Goal: Communication & Community: Answer question/provide support

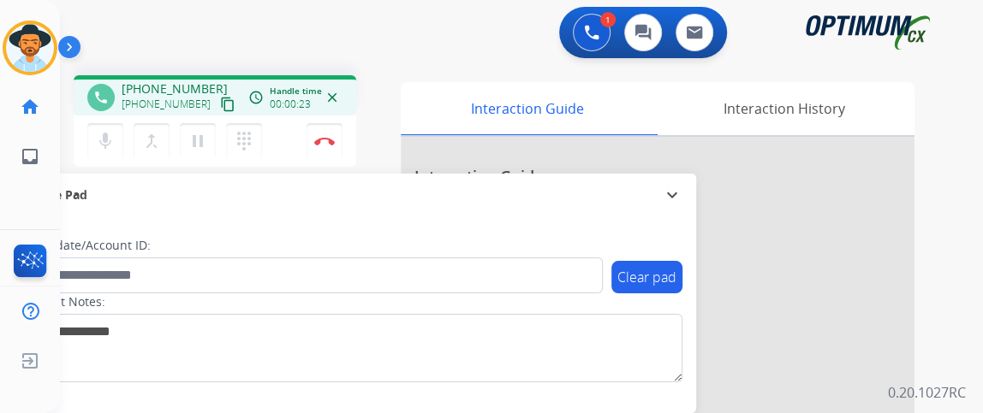
click at [219, 110] on div "phone +14044256121 +14044256121 content_copy access_time Call metrics Queue 00:…" at bounding box center [215, 95] width 283 height 40
click at [114, 140] on mat-icon "mic" at bounding box center [105, 141] width 21 height 21
click at [218, 108] on button "content_copy" at bounding box center [227, 104] width 21 height 21
click at [99, 149] on mat-icon "mic_off" at bounding box center [105, 141] width 21 height 21
click at [102, 143] on mat-icon "mic" at bounding box center [105, 141] width 21 height 21
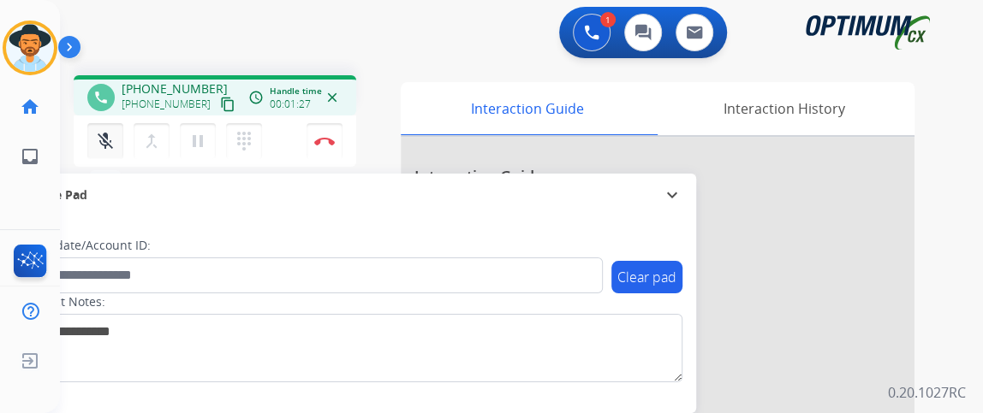
click at [102, 143] on mat-icon "mic_off" at bounding box center [105, 141] width 21 height 21
click at [102, 143] on mat-icon "mic" at bounding box center [105, 141] width 21 height 21
drag, startPoint x: 98, startPoint y: 136, endPoint x: 107, endPoint y: 146, distance: 12.7
click at [107, 146] on mat-icon "mic_off" at bounding box center [105, 141] width 21 height 21
click at [217, 108] on button "content_copy" at bounding box center [227, 104] width 21 height 21
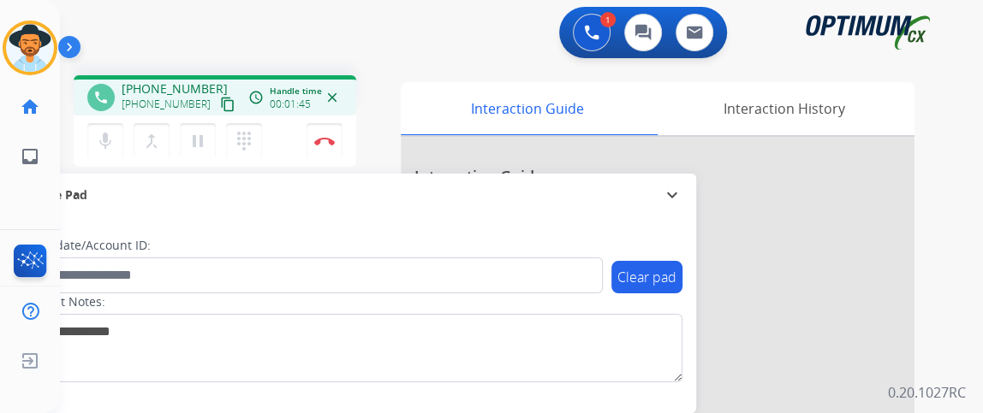
click at [217, 108] on button "content_copy" at bounding box center [227, 104] width 21 height 21
click at [110, 125] on button "mic Mute" at bounding box center [105, 141] width 36 height 36
click at [110, 125] on button "mic_off Mute" at bounding box center [105, 141] width 36 height 36
click at [110, 152] on button "mic Mute" at bounding box center [105, 141] width 36 height 36
click at [110, 152] on button "mic_off Mute" at bounding box center [105, 141] width 36 height 36
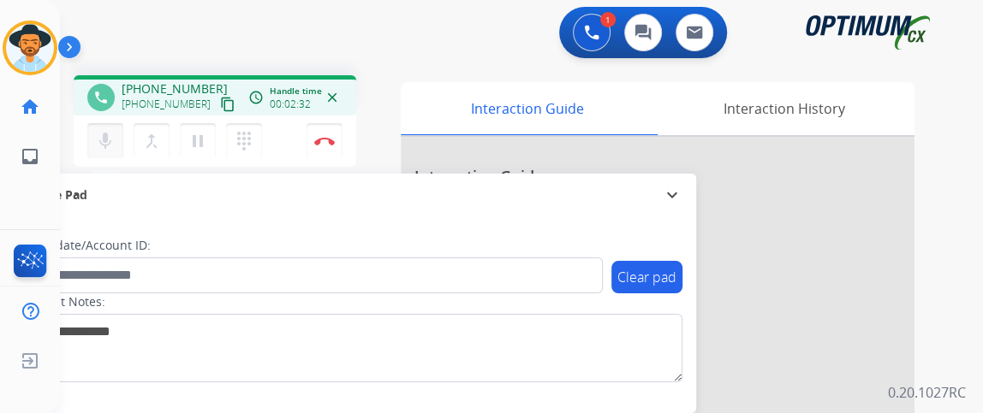
click at [101, 135] on mat-icon "mic" at bounding box center [105, 141] width 21 height 21
click at [101, 135] on mat-icon "mic_off" at bounding box center [105, 141] width 21 height 21
click at [320, 137] on img at bounding box center [324, 141] width 21 height 9
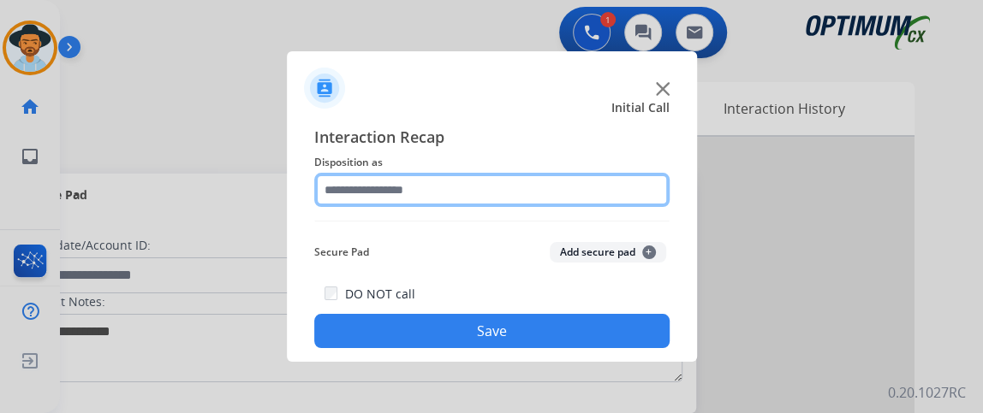
click at [452, 190] on input "text" at bounding box center [491, 190] width 355 height 34
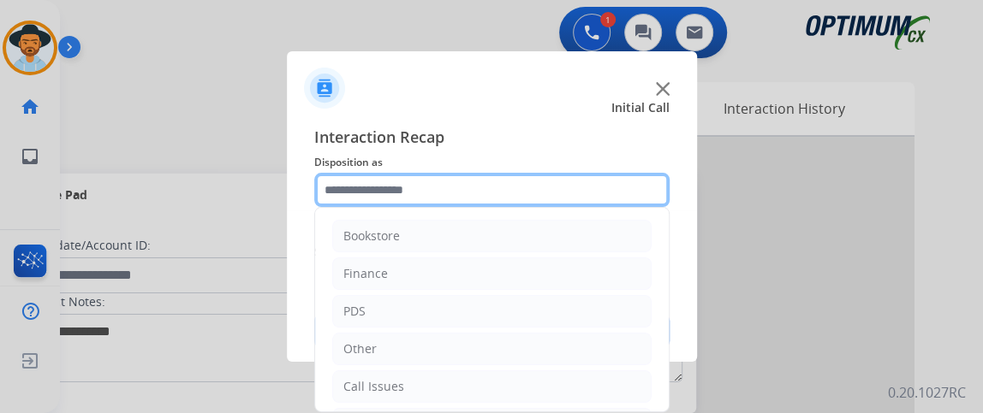
scroll to position [112, 0]
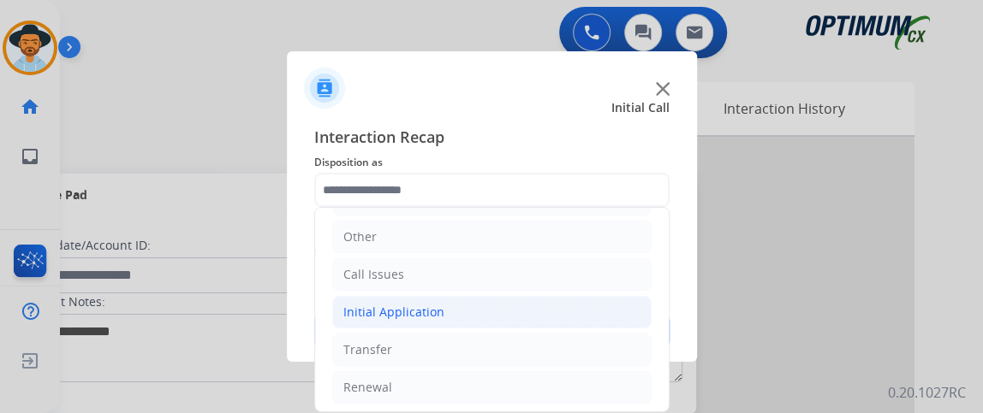
click at [532, 309] on li "Initial Application" at bounding box center [491, 312] width 319 height 33
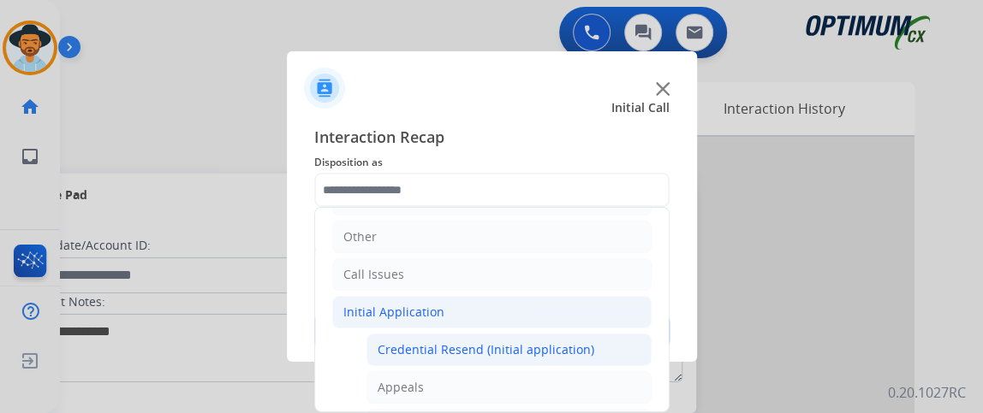
click at [529, 342] on div "Credential Resend (Initial application)" at bounding box center [486, 350] width 217 height 17
type input "**********"
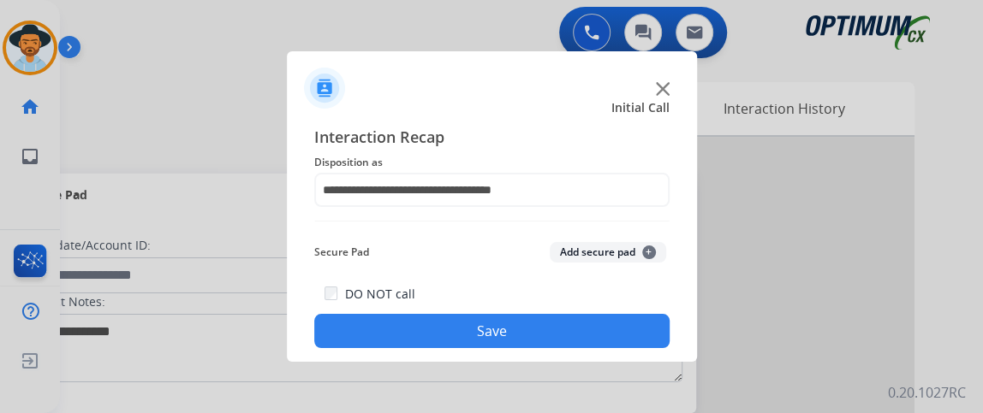
click at [527, 329] on button "Save" at bounding box center [491, 331] width 355 height 34
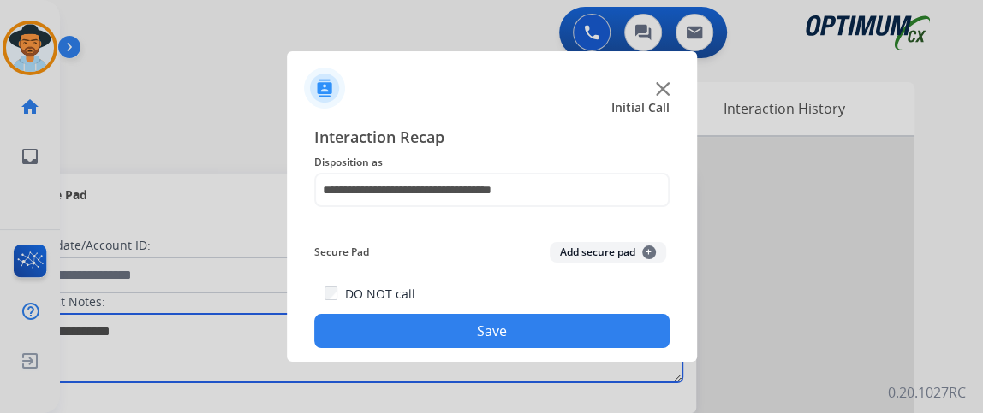
click at [527, 329] on textarea at bounding box center [351, 348] width 661 height 68
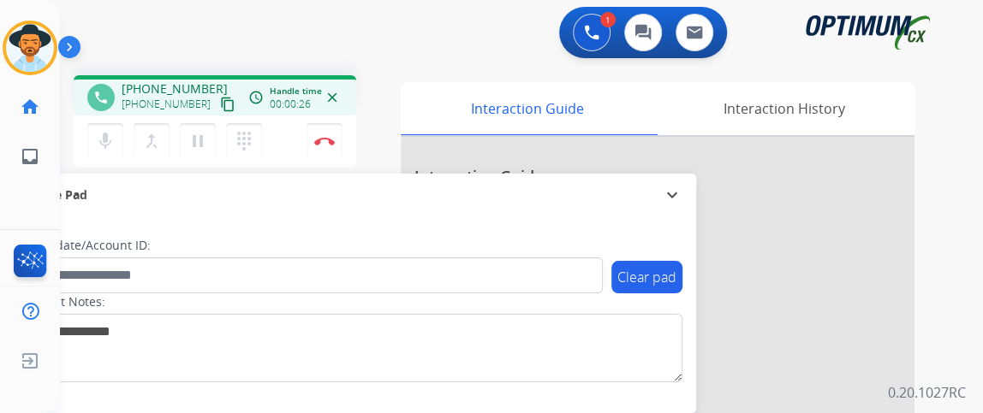
click at [105, 121] on div "mic Mute merge_type Bridge pause Hold dialpad Dialpad Disconnect" at bounding box center [215, 141] width 283 height 51
click at [105, 140] on mat-icon "mic" at bounding box center [105, 141] width 21 height 21
click at [199, 114] on div "phone +18142495024 +18142495024 content_copy access_time Call metrics Queue 03:…" at bounding box center [215, 95] width 283 height 40
click at [220, 105] on mat-icon "content_copy" at bounding box center [227, 104] width 15 height 15
click at [105, 132] on mat-icon "mic_off" at bounding box center [105, 141] width 21 height 21
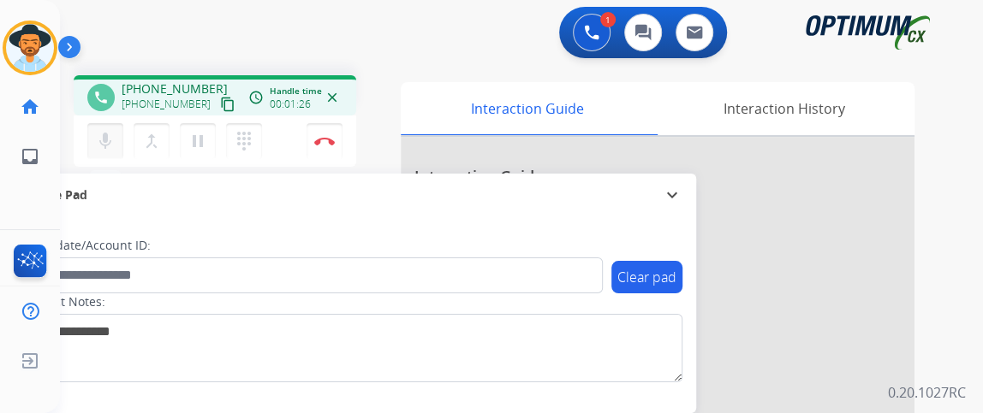
click at [113, 131] on mat-icon "mic" at bounding box center [105, 141] width 21 height 21
click at [113, 128] on button "mic_off Mute" at bounding box center [105, 141] width 36 height 36
click at [321, 144] on img at bounding box center [324, 141] width 21 height 9
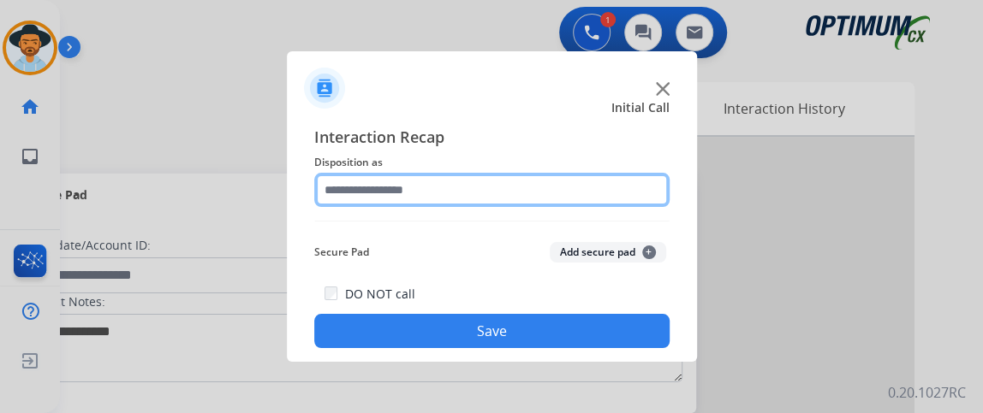
click at [473, 181] on input "text" at bounding box center [491, 190] width 355 height 34
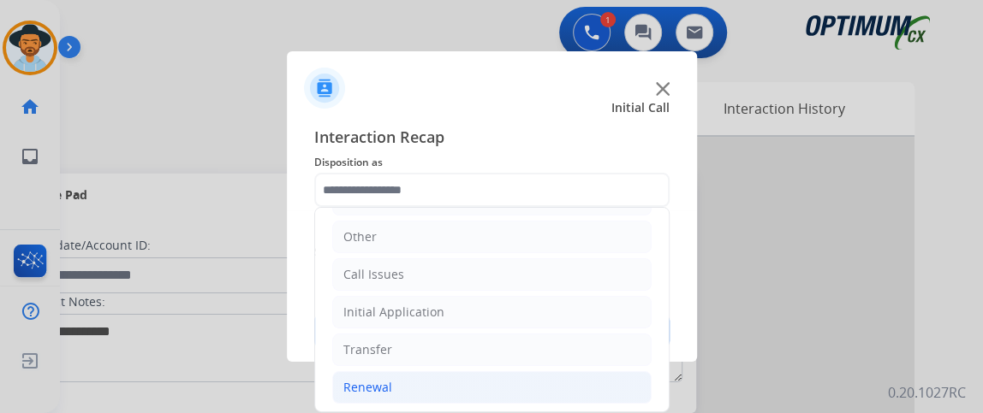
click at [466, 386] on li "Renewal" at bounding box center [491, 388] width 319 height 33
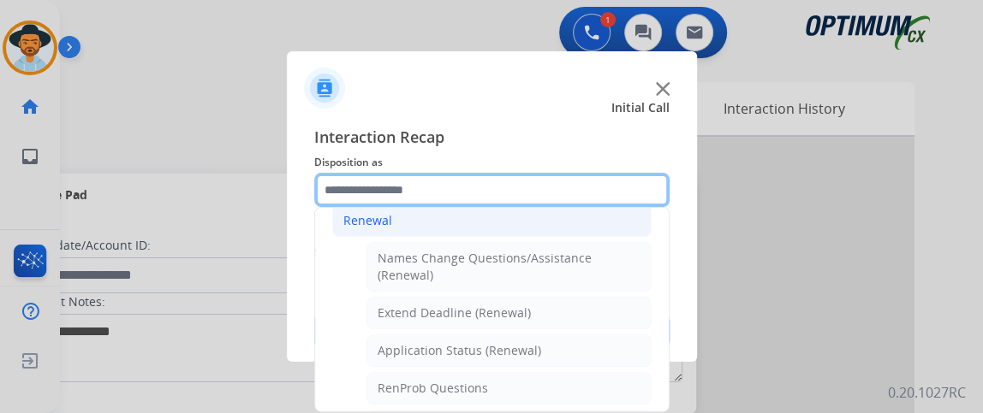
scroll to position [283, 0]
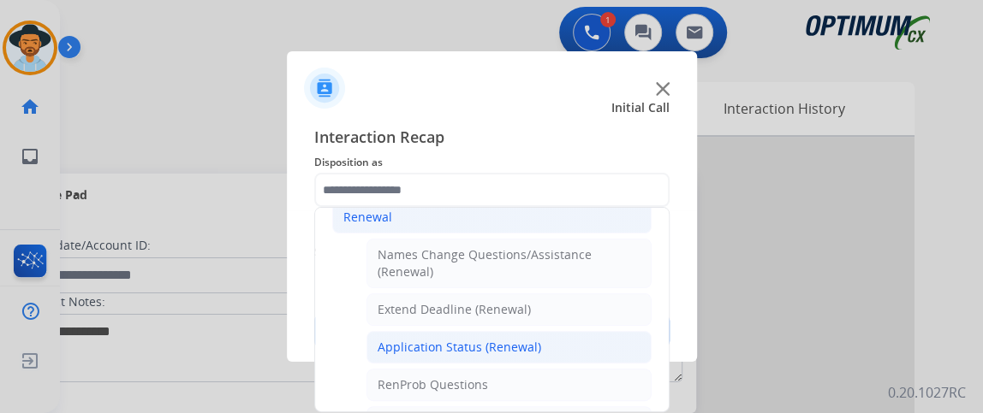
click at [544, 348] on li "Application Status (Renewal)" at bounding box center [508, 347] width 285 height 33
type input "**********"
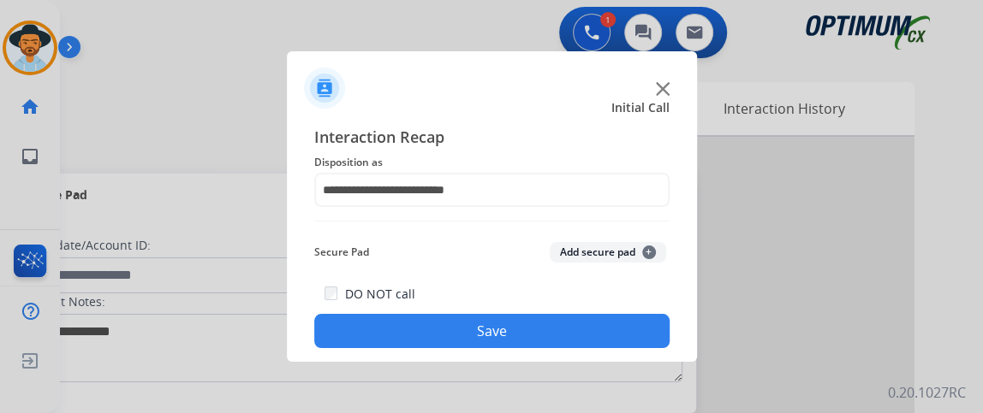
click at [538, 334] on button "Save" at bounding box center [491, 331] width 355 height 34
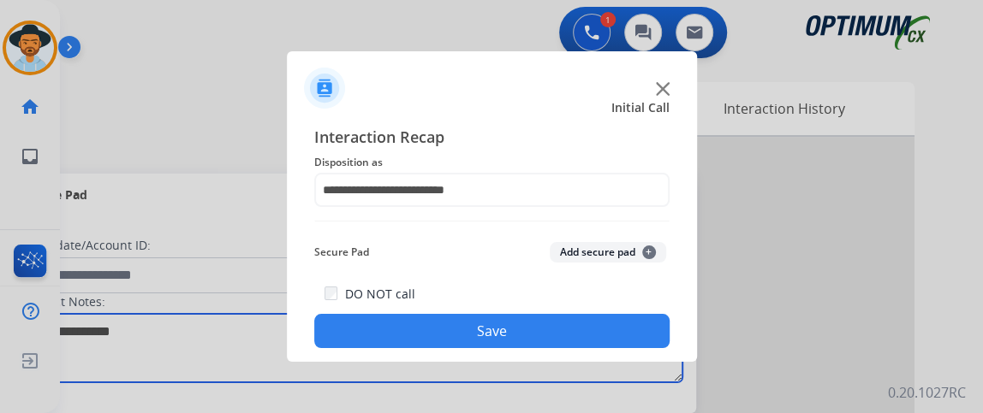
click at [538, 334] on textarea at bounding box center [351, 348] width 661 height 68
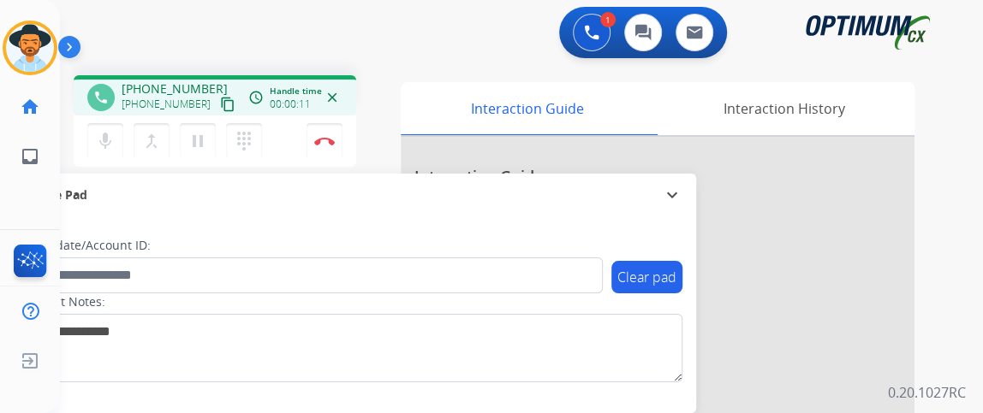
click at [220, 101] on mat-icon "content_copy" at bounding box center [227, 104] width 15 height 15
click at [80, 155] on div "mic Mute merge_type Bridge pause Hold dialpad Dialpad Disconnect" at bounding box center [215, 141] width 283 height 51
click at [101, 148] on mat-icon "mic" at bounding box center [105, 141] width 21 height 21
click at [116, 137] on button "mic_off Mute" at bounding box center [105, 141] width 36 height 36
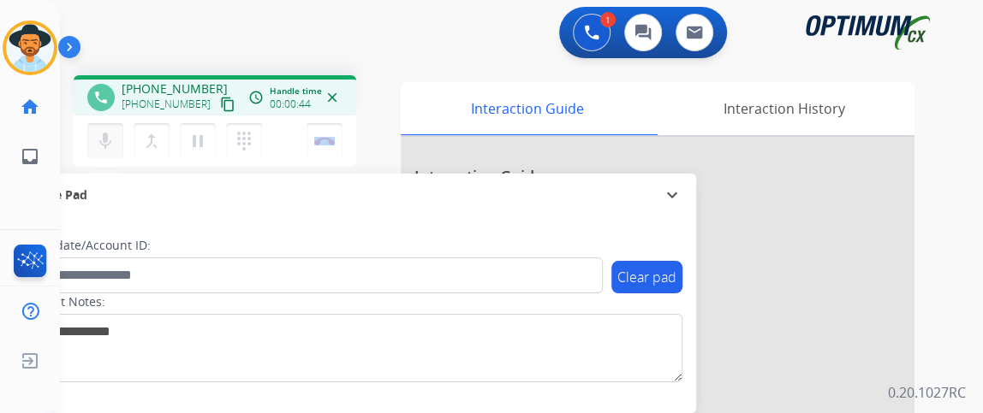
click at [116, 134] on button "mic Mute" at bounding box center [105, 141] width 36 height 36
click at [101, 157] on button "mic_off Mute" at bounding box center [105, 141] width 36 height 36
click at [100, 145] on mat-icon "mic" at bounding box center [105, 141] width 21 height 21
click at [101, 145] on mat-icon "mic_off" at bounding box center [105, 141] width 21 height 21
click at [110, 129] on button "mic Mute" at bounding box center [105, 141] width 36 height 36
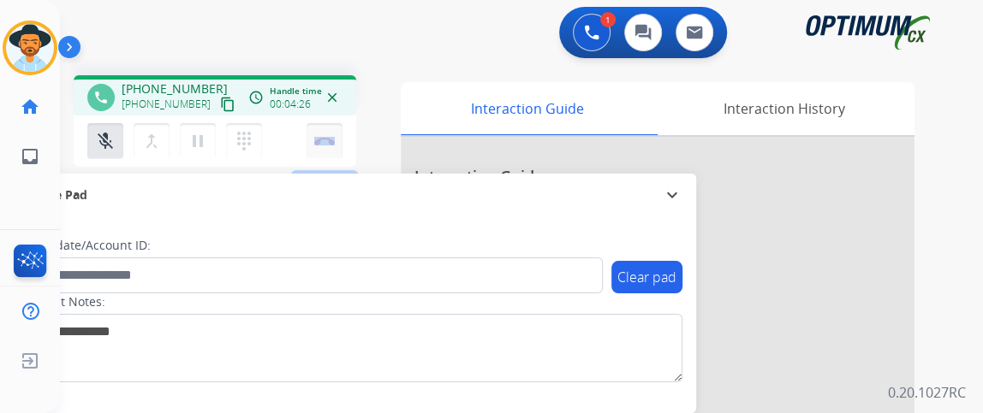
click at [316, 139] on img at bounding box center [324, 141] width 21 height 9
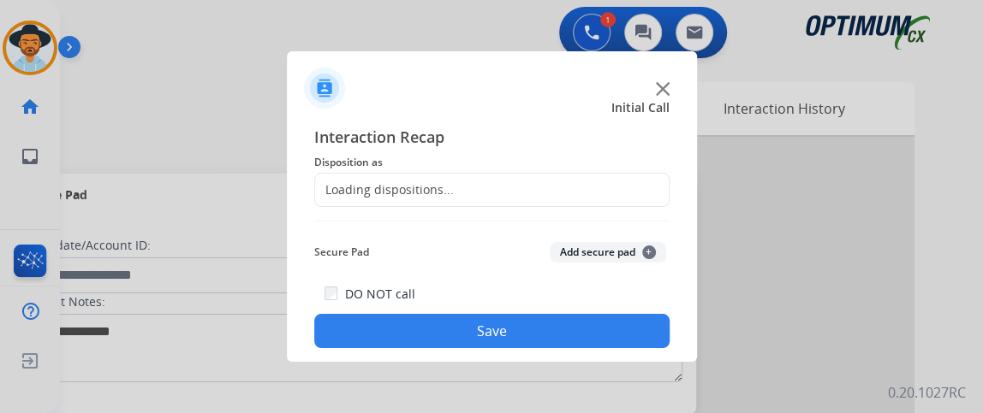
click at [464, 181] on div "Loading dispositions..." at bounding box center [491, 190] width 355 height 34
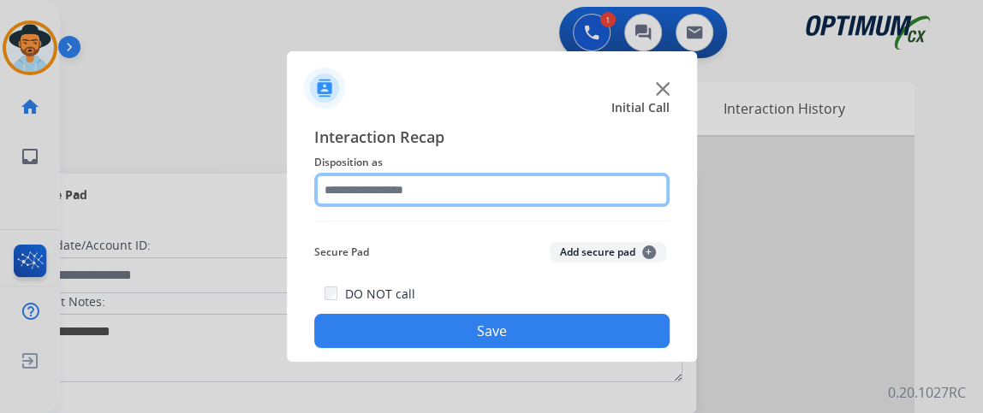
click at [458, 175] on input "text" at bounding box center [491, 190] width 355 height 34
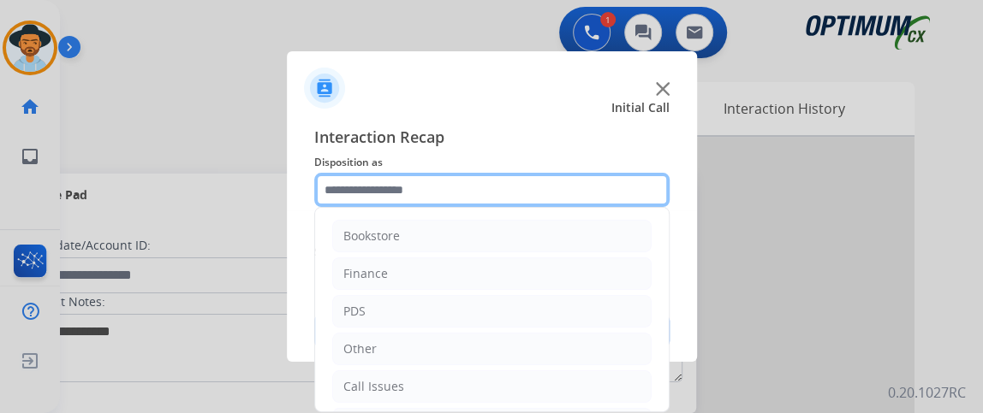
scroll to position [112, 0]
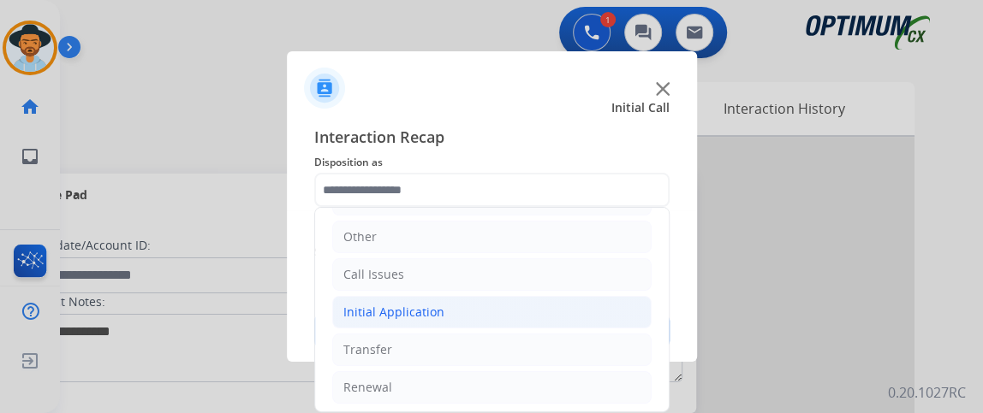
click at [541, 308] on li "Initial Application" at bounding box center [491, 312] width 319 height 33
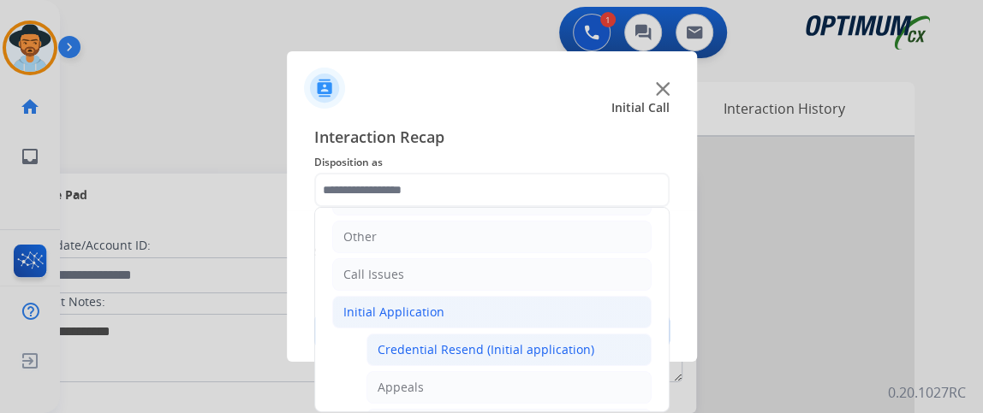
click at [538, 336] on li "Credential Resend (Initial application)" at bounding box center [508, 350] width 285 height 33
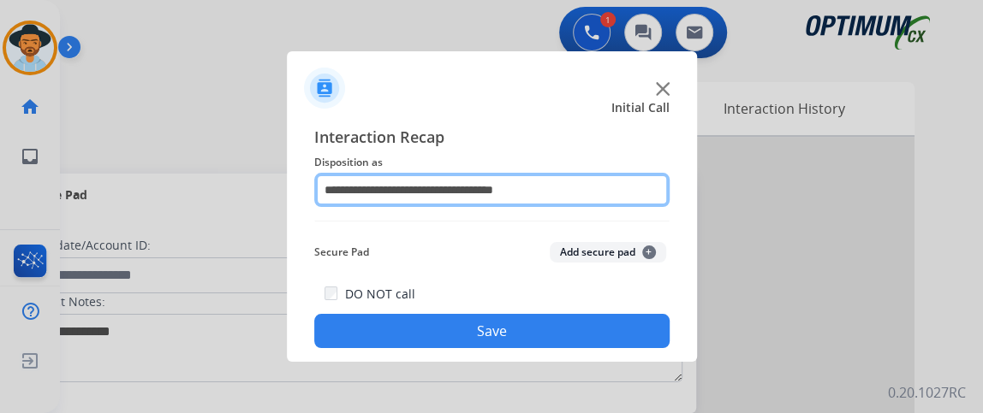
click at [628, 199] on input "**********" at bounding box center [491, 190] width 355 height 34
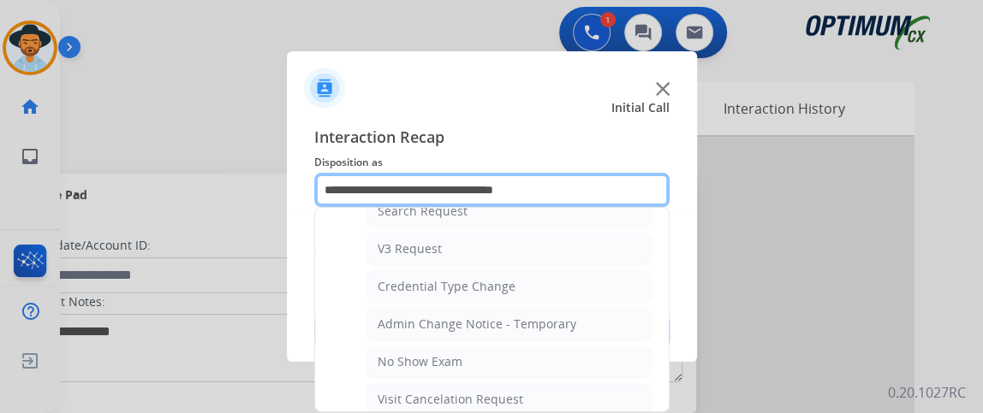
scroll to position [870, 0]
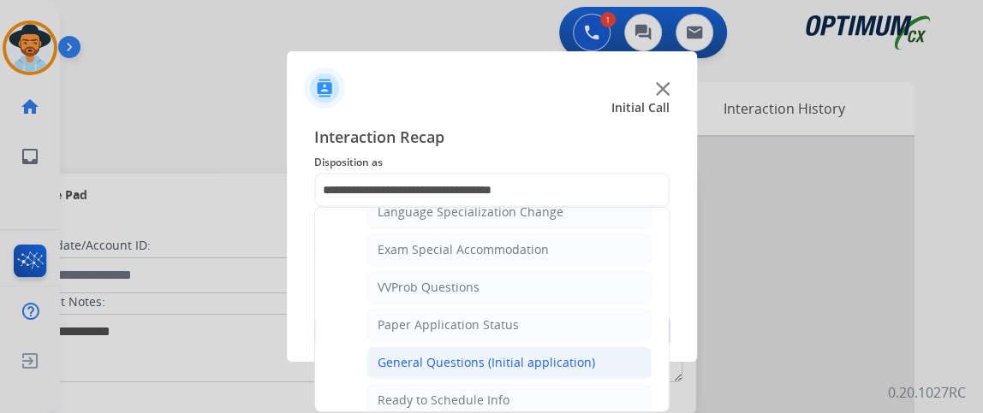
click at [612, 347] on li "General Questions (Initial application)" at bounding box center [508, 363] width 285 height 33
type input "**********"
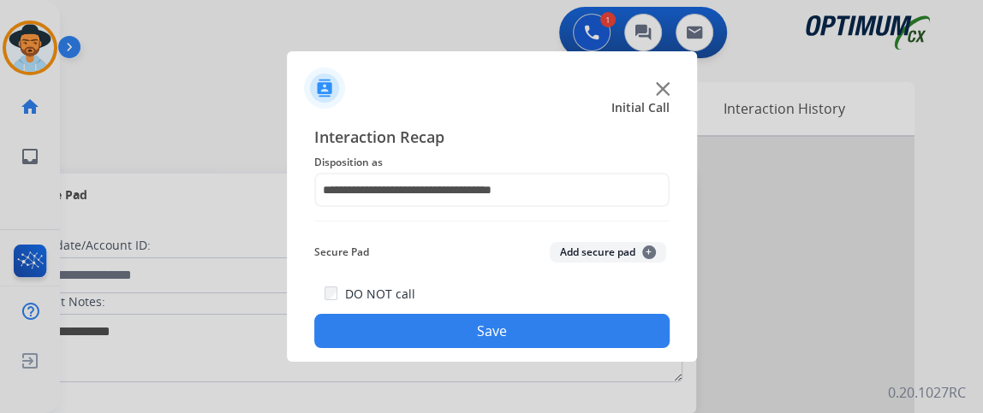
click at [605, 330] on button "Save" at bounding box center [491, 331] width 355 height 34
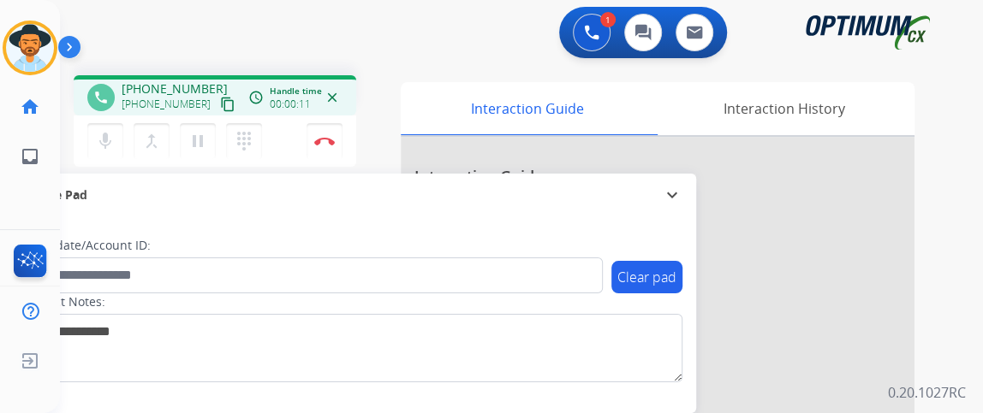
click at [220, 103] on mat-icon "content_copy" at bounding box center [227, 104] width 15 height 15
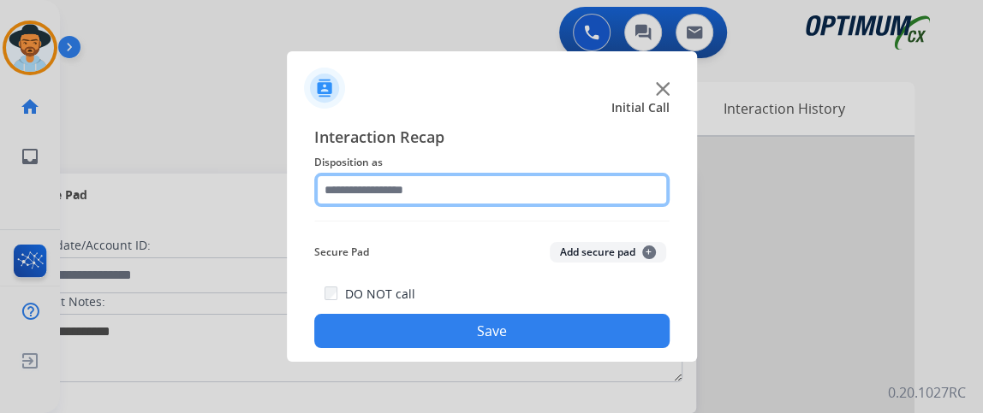
click at [491, 205] on input "text" at bounding box center [491, 190] width 355 height 34
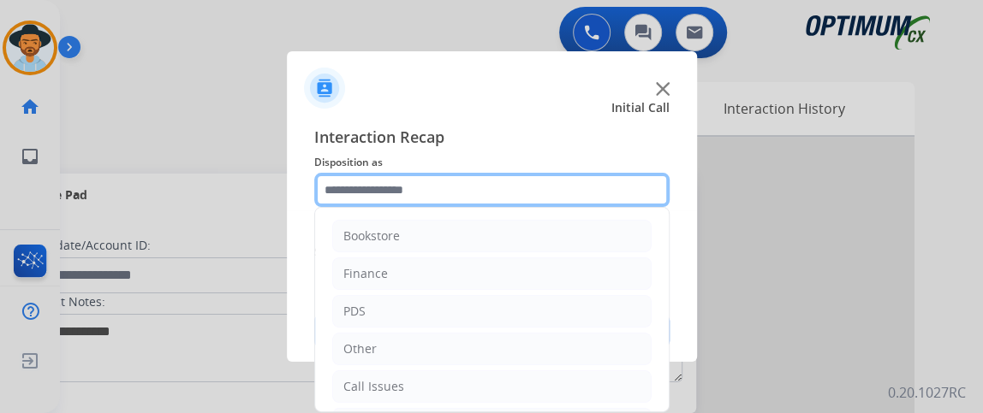
scroll to position [112, 0]
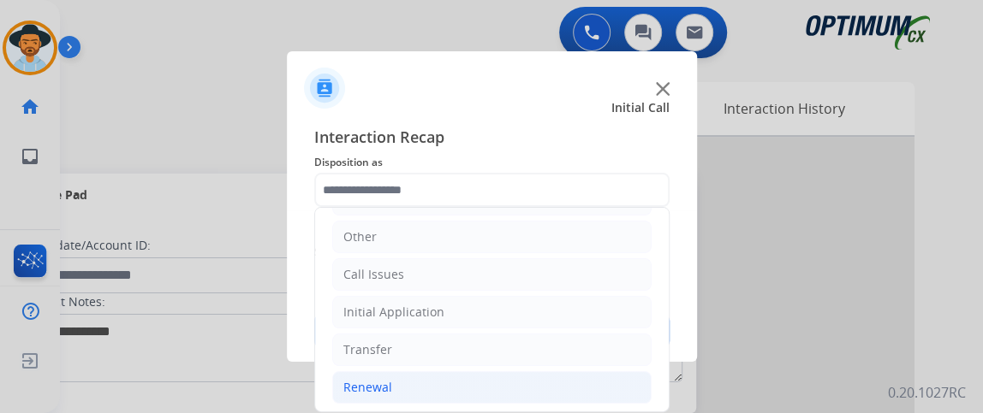
click at [550, 372] on li "Renewal" at bounding box center [491, 388] width 319 height 33
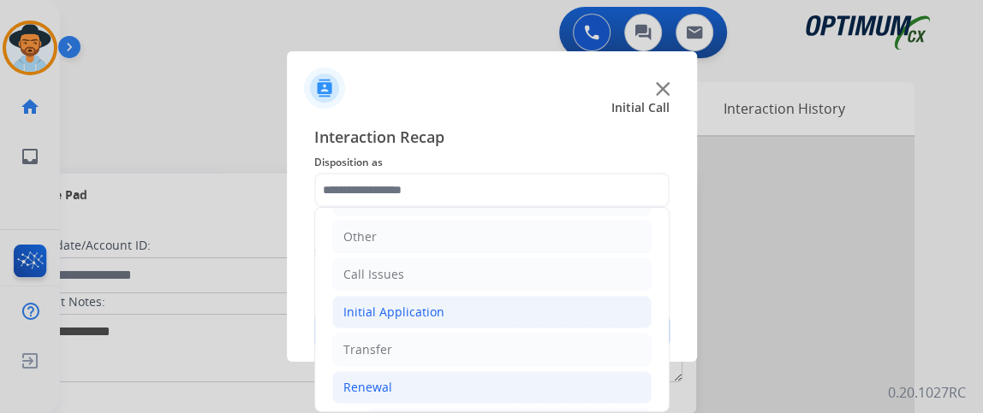
click at [607, 304] on li "Initial Application" at bounding box center [491, 312] width 319 height 33
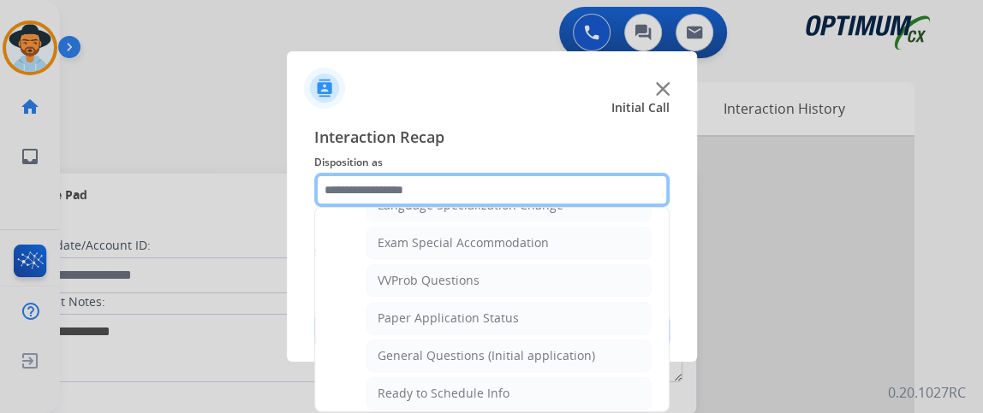
scroll to position [1020, 0]
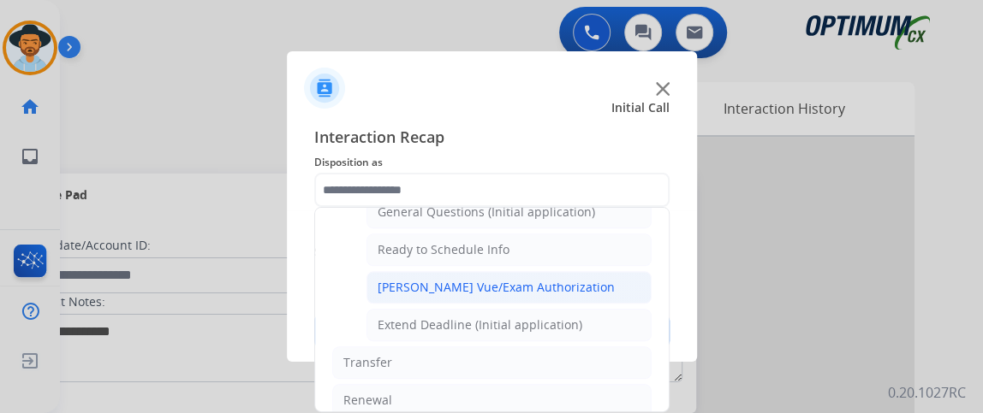
click at [618, 280] on li "[PERSON_NAME] Vue/Exam Authorization" at bounding box center [508, 287] width 285 height 33
type input "**********"
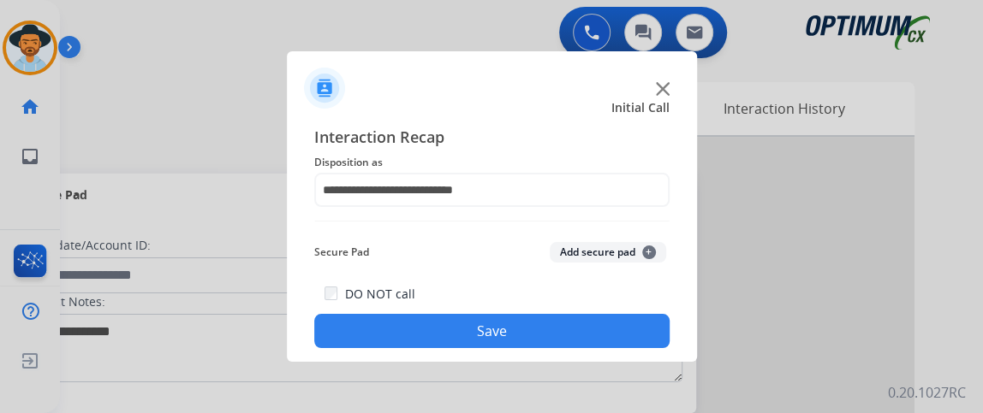
click at [588, 335] on button "Save" at bounding box center [491, 331] width 355 height 34
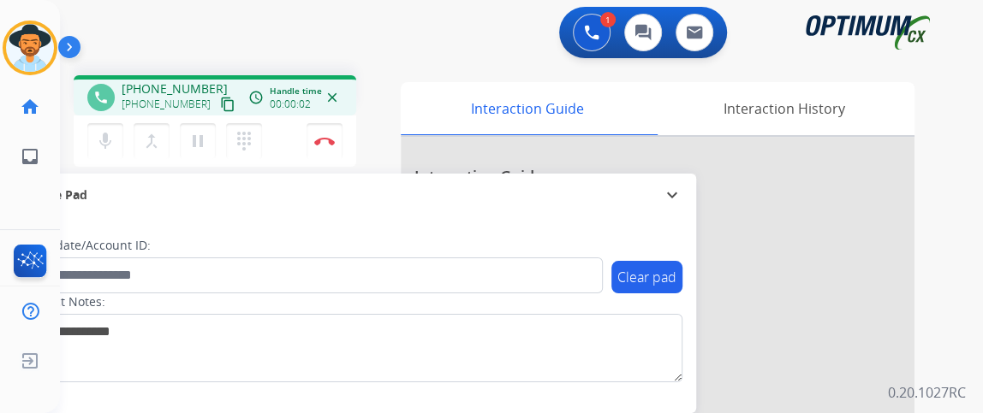
click at [220, 98] on mat-icon "content_copy" at bounding box center [227, 104] width 15 height 15
click at [114, 132] on mat-icon "mic" at bounding box center [105, 141] width 21 height 21
click at [105, 151] on button "mic_off Mute" at bounding box center [105, 141] width 36 height 36
click at [110, 138] on mat-icon "mic" at bounding box center [105, 141] width 21 height 21
click at [110, 144] on mat-icon "mic_off" at bounding box center [105, 141] width 21 height 21
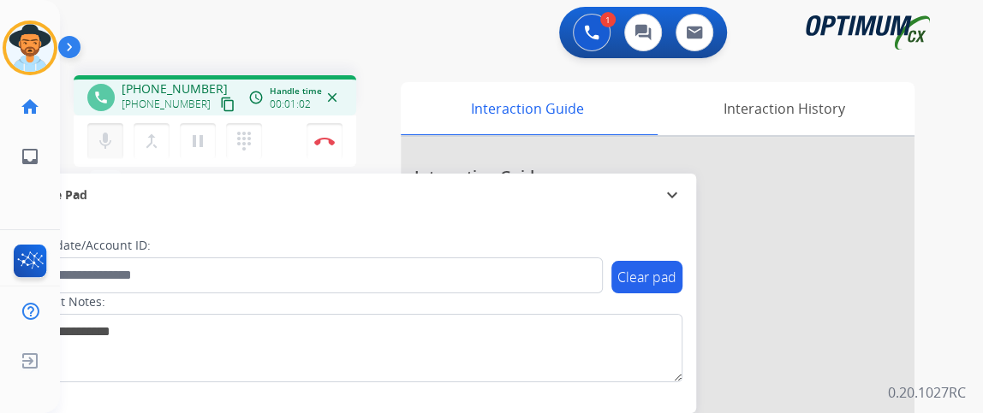
click at [107, 134] on mat-icon "mic" at bounding box center [105, 141] width 21 height 21
click at [107, 134] on mat-icon "mic_off" at bounding box center [105, 141] width 21 height 21
click at [101, 145] on mat-icon "mic" at bounding box center [105, 141] width 21 height 21
click at [101, 145] on mat-icon "mic_off" at bounding box center [105, 141] width 21 height 21
click at [110, 138] on mat-icon "mic" at bounding box center [105, 141] width 21 height 21
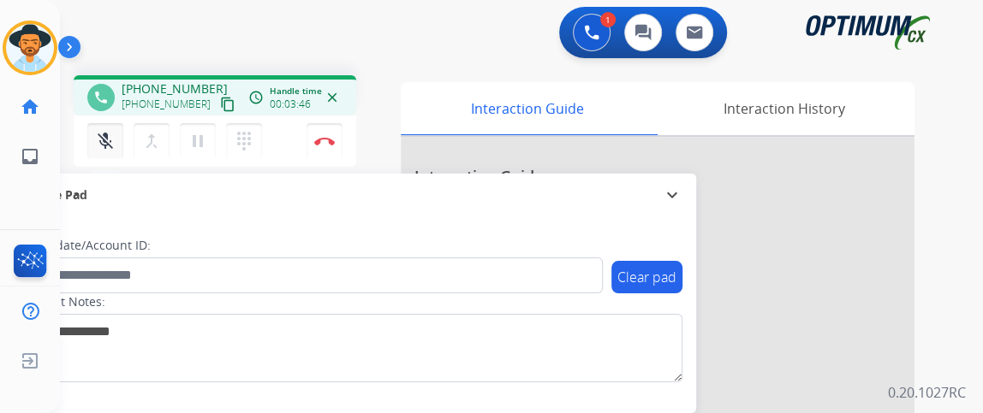
click at [110, 139] on mat-icon "mic_off" at bounding box center [105, 141] width 21 height 21
click at [322, 138] on img at bounding box center [324, 141] width 21 height 9
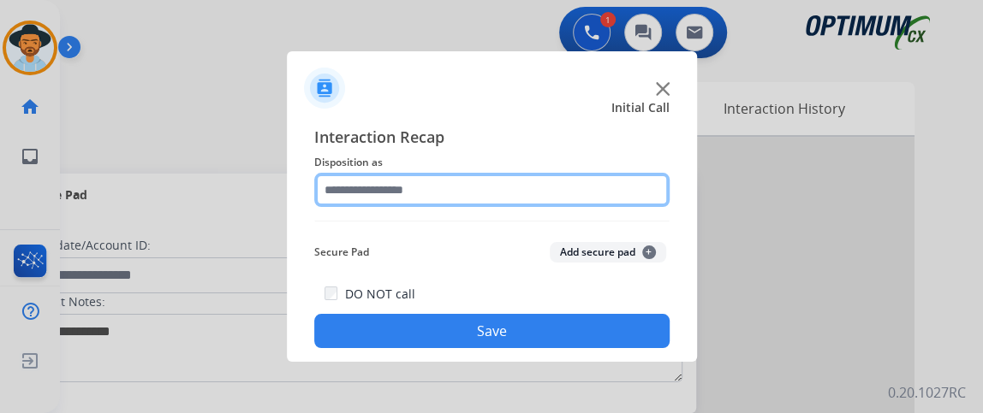
click at [437, 190] on input "text" at bounding box center [491, 190] width 355 height 34
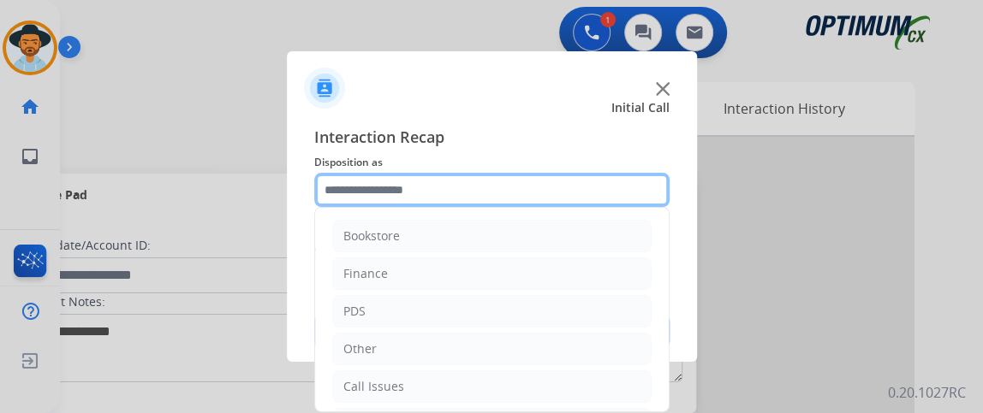
scroll to position [112, 0]
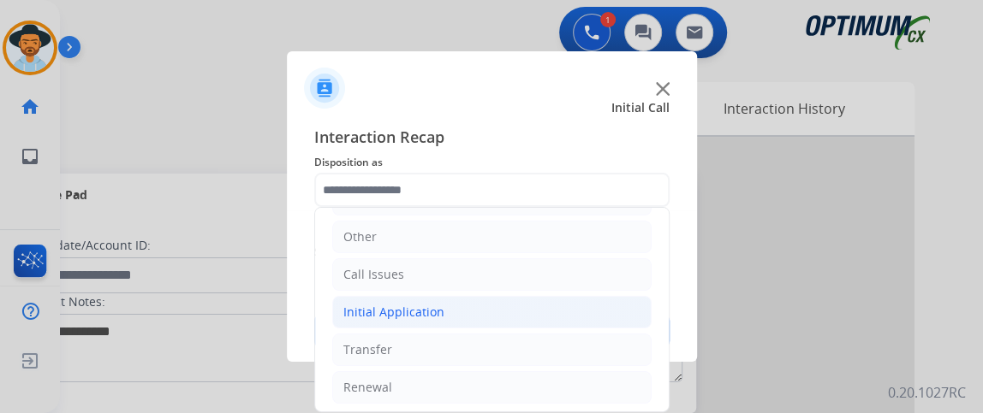
click at [552, 319] on li "Initial Application" at bounding box center [491, 312] width 319 height 33
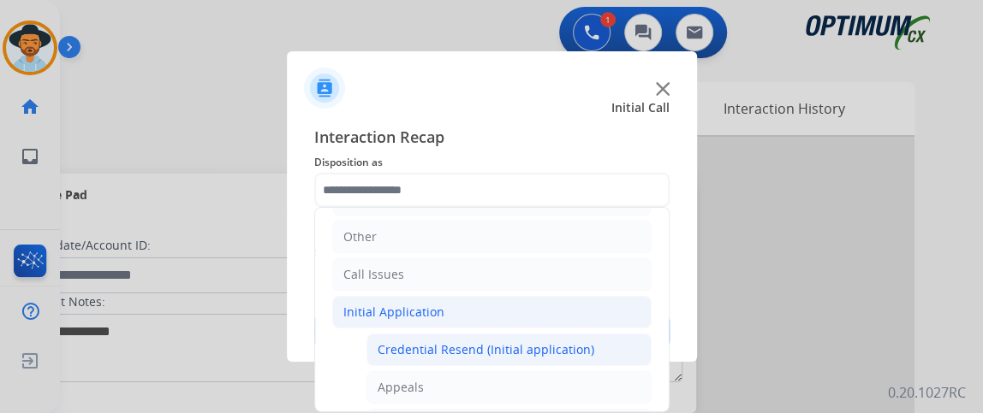
click at [553, 342] on div "Credential Resend (Initial application)" at bounding box center [486, 350] width 217 height 17
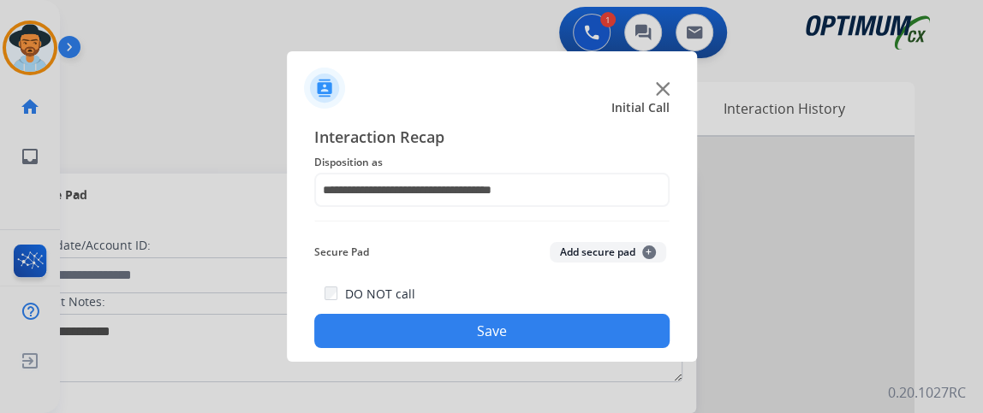
click at [547, 216] on div "**********" at bounding box center [491, 236] width 355 height 223
click at [546, 218] on div "**********" at bounding box center [491, 236] width 355 height 223
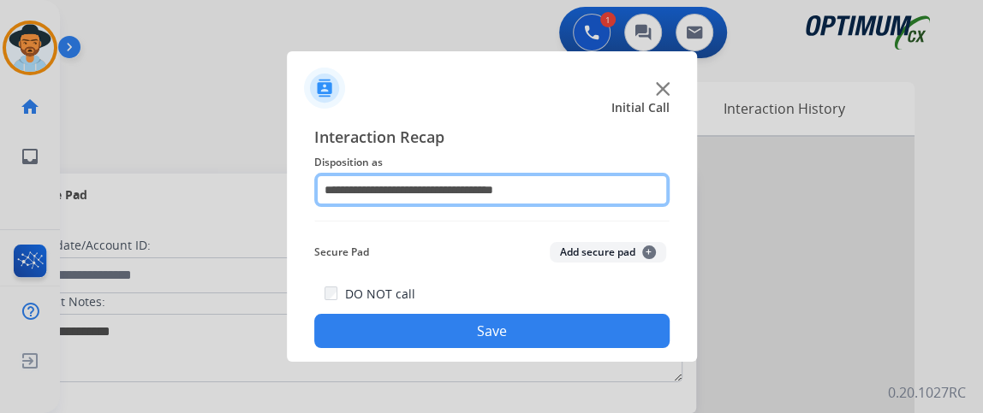
click at [545, 195] on input "**********" at bounding box center [491, 190] width 355 height 34
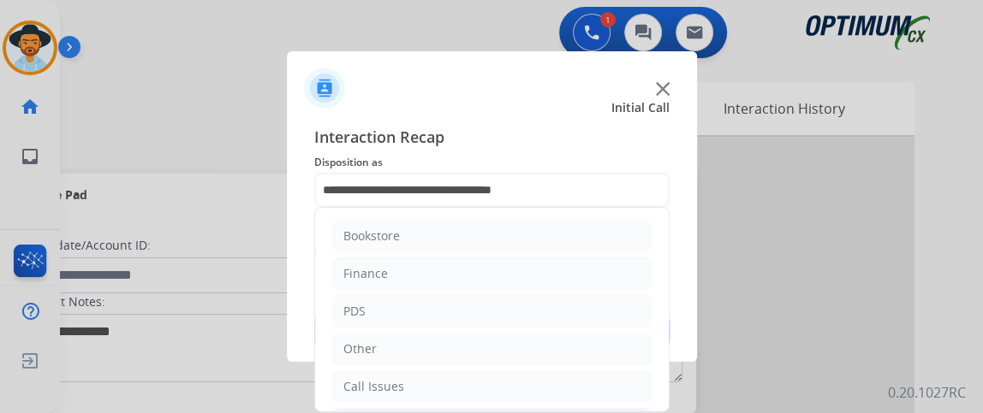
drag, startPoint x: 655, startPoint y: 227, endPoint x: 668, endPoint y: 300, distance: 74.7
click at [668, 300] on div "Bookstore Finance PDS Other Call Issues Initial Application Credential Resend (…" at bounding box center [491, 309] width 355 height 205
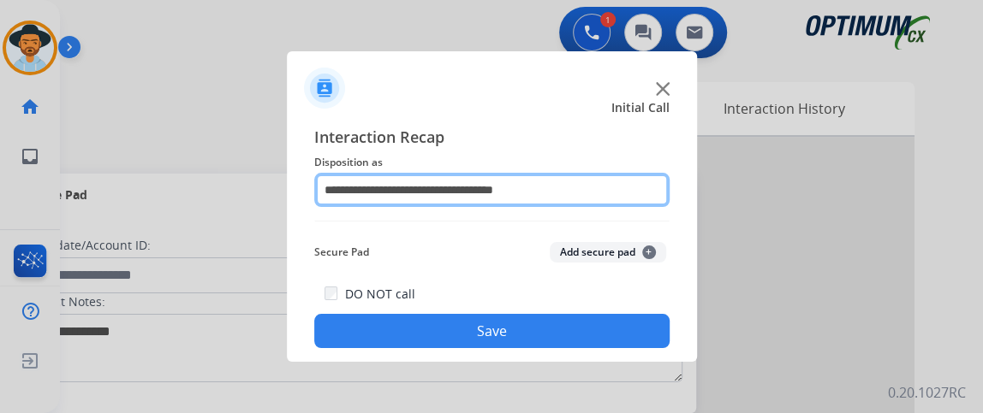
click at [645, 183] on input "**********" at bounding box center [491, 190] width 355 height 34
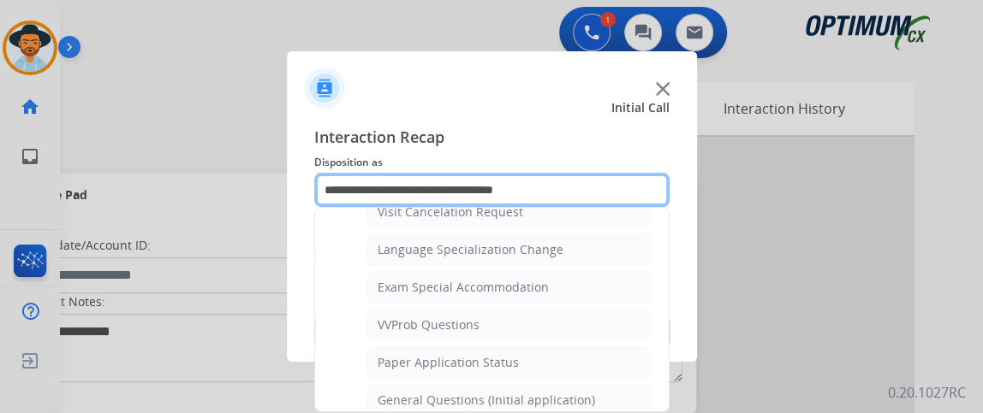
scroll to position [833, 0]
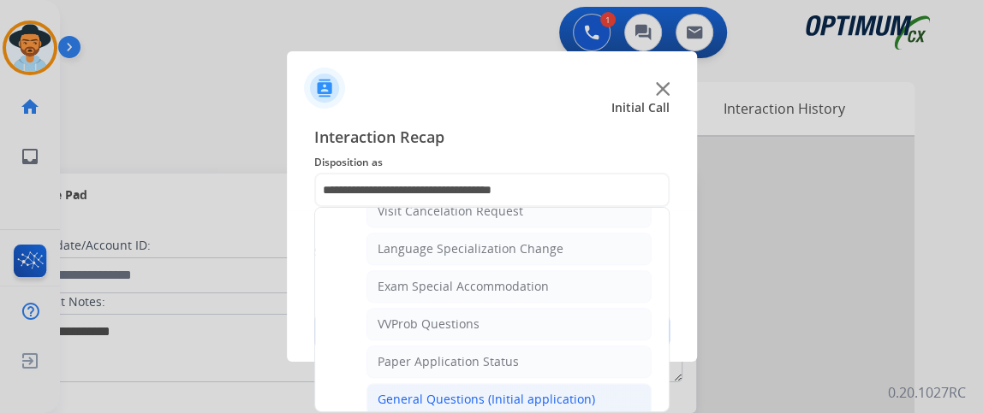
click at [566, 391] on div "General Questions (Initial application)" at bounding box center [486, 399] width 217 height 17
type input "**********"
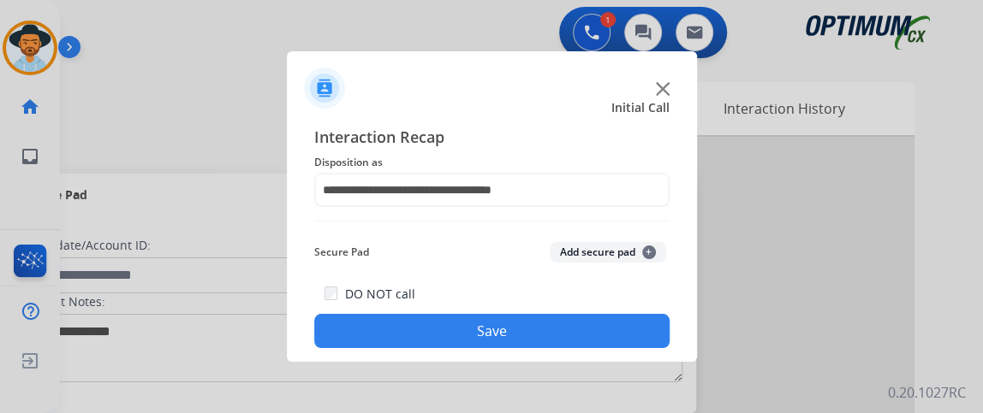
click at [560, 339] on button "Save" at bounding box center [491, 331] width 355 height 34
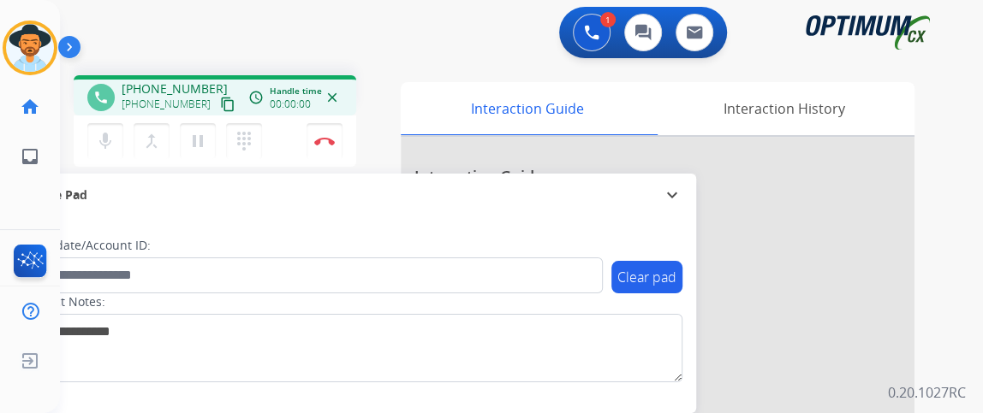
click at [220, 105] on mat-icon "content_copy" at bounding box center [227, 104] width 15 height 15
click at [220, 110] on mat-icon "content_copy" at bounding box center [227, 104] width 15 height 15
click at [220, 108] on mat-icon "content_copy" at bounding box center [227, 104] width 15 height 15
click at [101, 153] on button "mic Mute" at bounding box center [105, 141] width 36 height 36
click at [110, 139] on mat-icon "mic_off" at bounding box center [105, 141] width 21 height 21
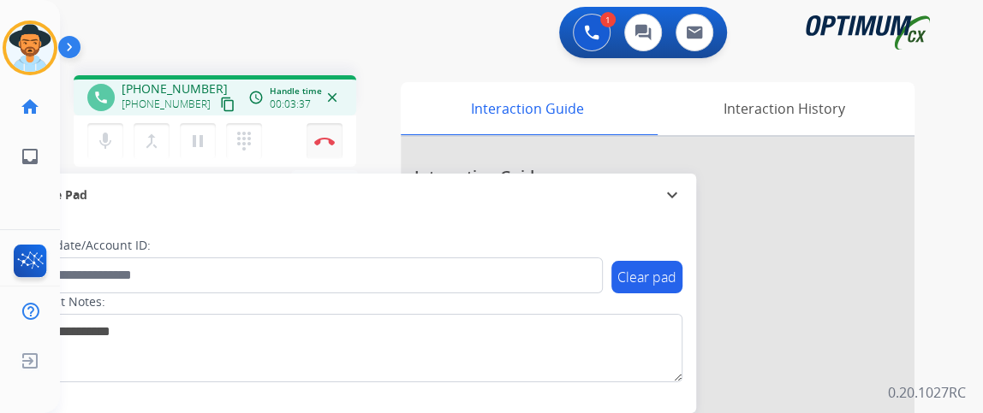
click at [312, 144] on button "Disconnect" at bounding box center [324, 141] width 36 height 36
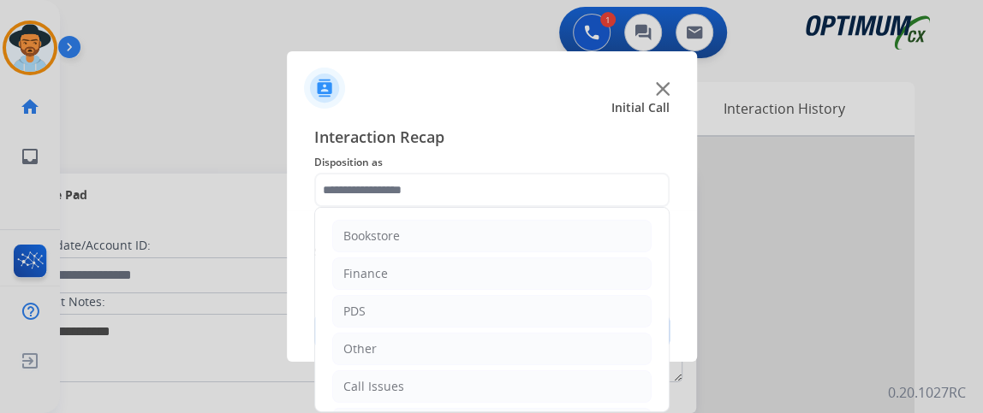
click at [360, 183] on input "text" at bounding box center [491, 190] width 355 height 34
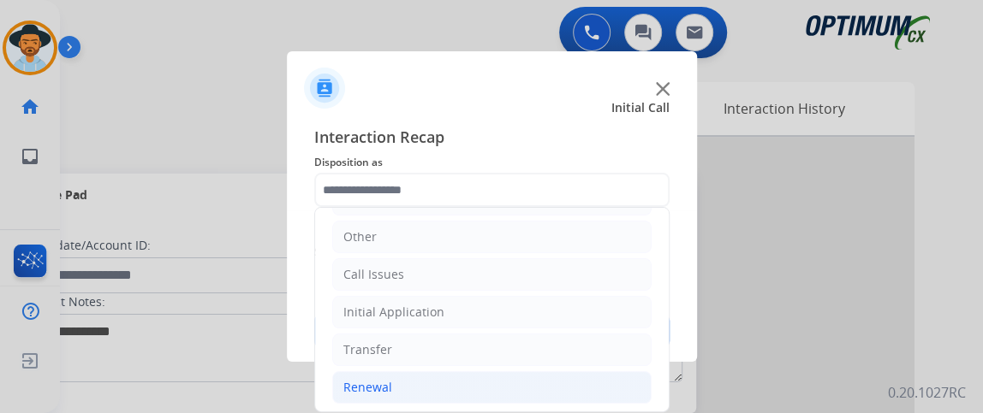
click at [512, 390] on li "Renewal" at bounding box center [491, 388] width 319 height 33
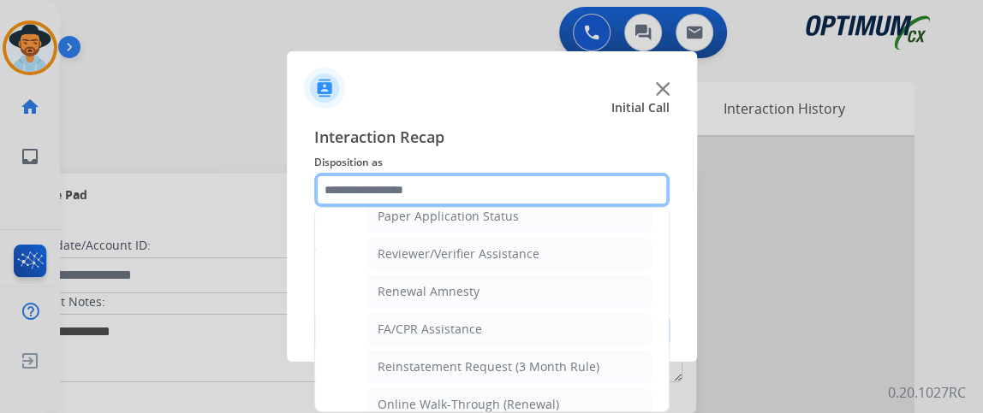
scroll to position [646, 0]
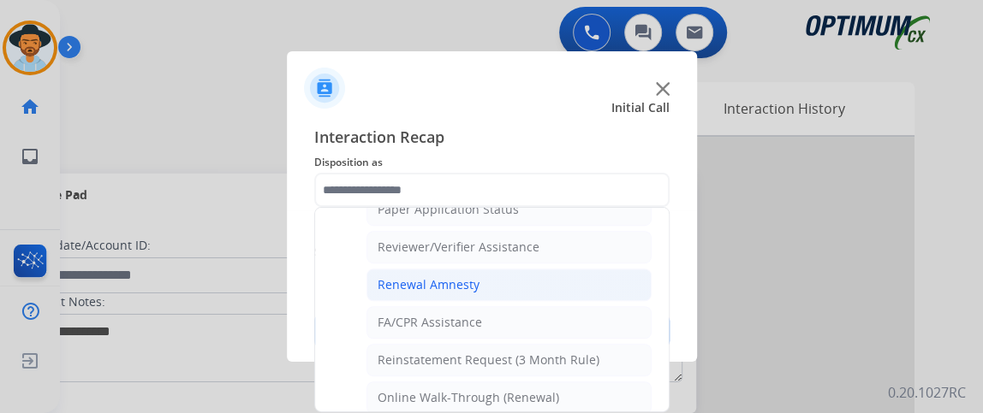
click at [560, 277] on li "Renewal Amnesty" at bounding box center [508, 285] width 285 height 33
type input "**********"
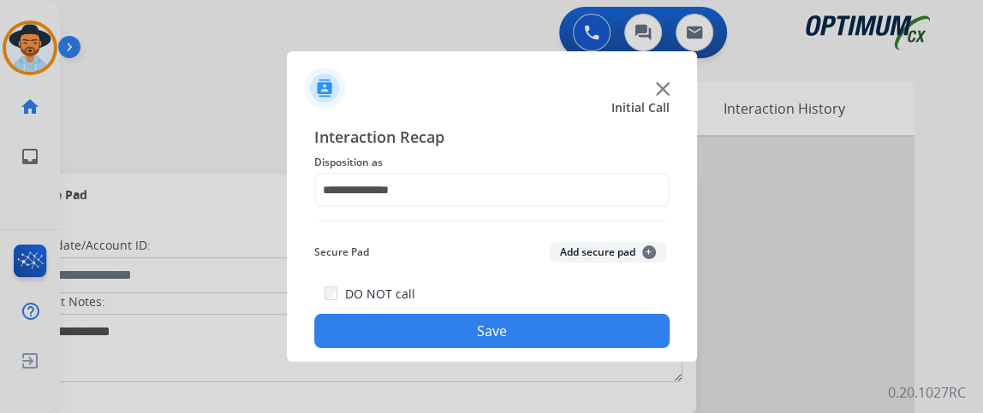
click at [562, 319] on button "Save" at bounding box center [491, 331] width 355 height 34
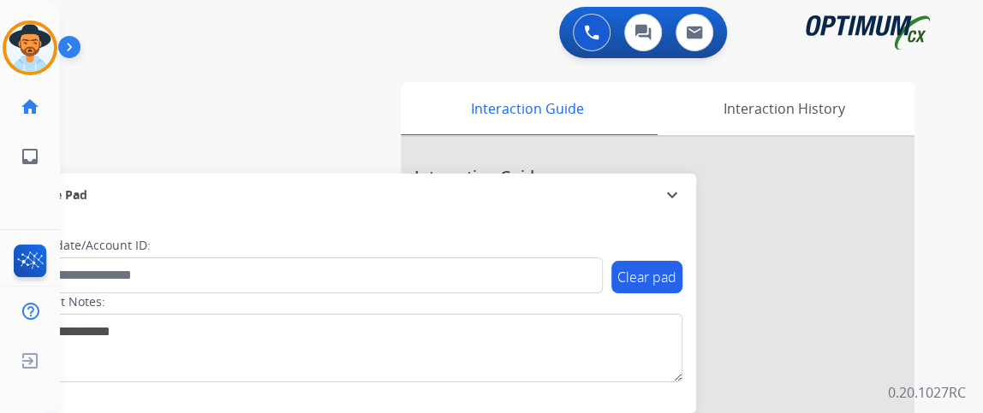
click at [0, 206] on div "Gilce AfterCallWork Edit Avatar Agent: Gilce Routing Profile: NH_Bilingual home…" at bounding box center [30, 206] width 60 height 413
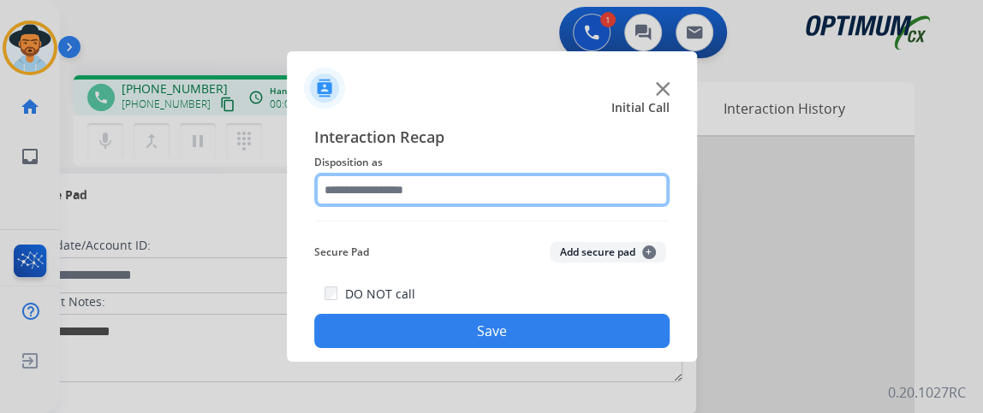
click at [478, 193] on input "text" at bounding box center [491, 190] width 355 height 34
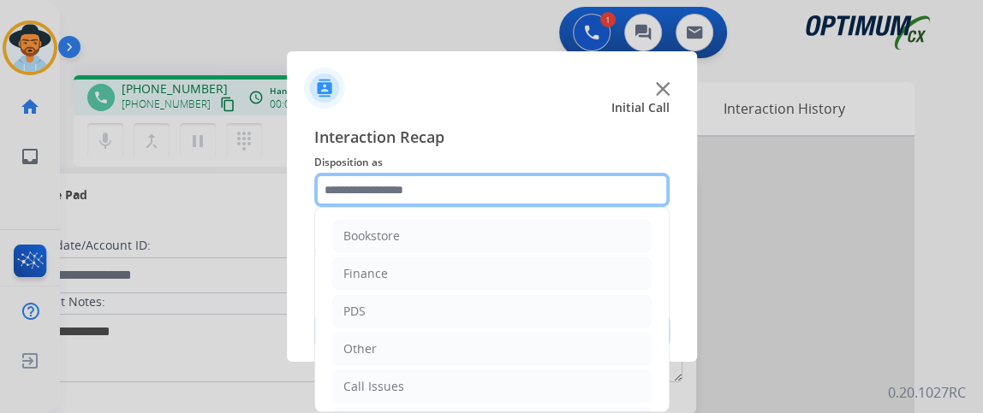
scroll to position [112, 0]
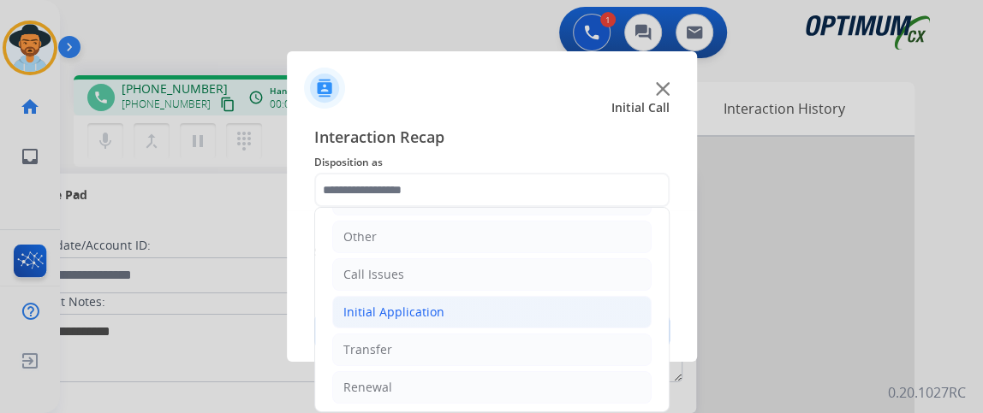
click at [510, 317] on li "Initial Application" at bounding box center [491, 312] width 319 height 33
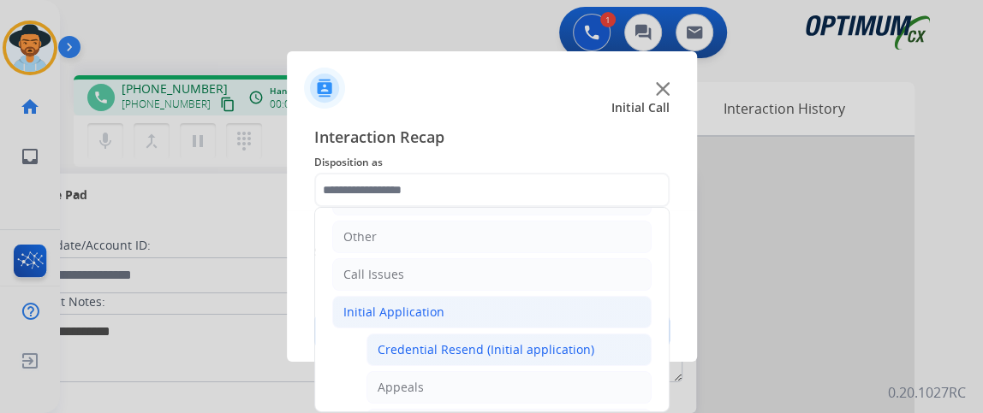
click at [508, 342] on div "Credential Resend (Initial application)" at bounding box center [486, 350] width 217 height 17
type input "**********"
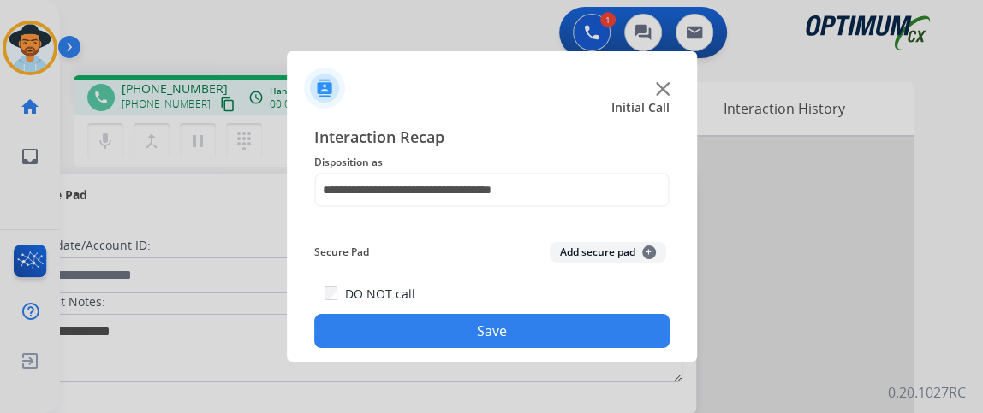
click at [508, 342] on button "Save" at bounding box center [491, 331] width 355 height 34
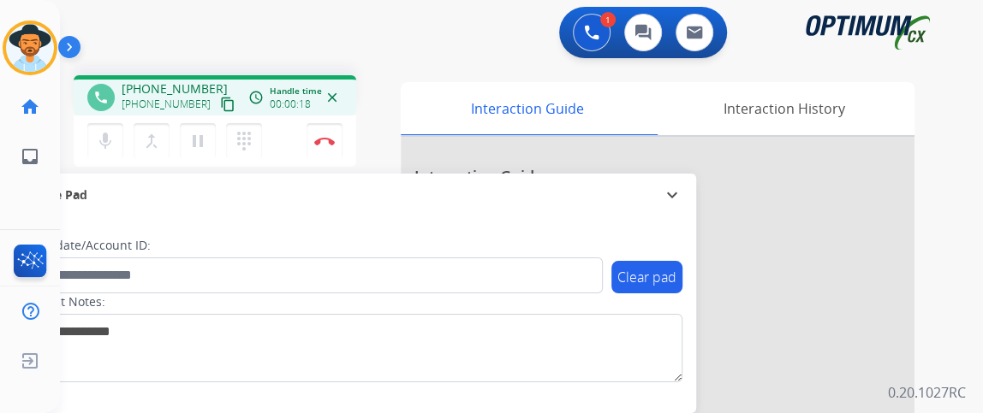
click at [220, 104] on mat-icon "content_copy" at bounding box center [227, 104] width 15 height 15
click at [220, 105] on mat-icon "content_copy" at bounding box center [227, 104] width 15 height 15
click at [114, 123] on button "mic Mute" at bounding box center [105, 141] width 36 height 36
click at [114, 123] on button "mic_off Mute" at bounding box center [105, 141] width 36 height 36
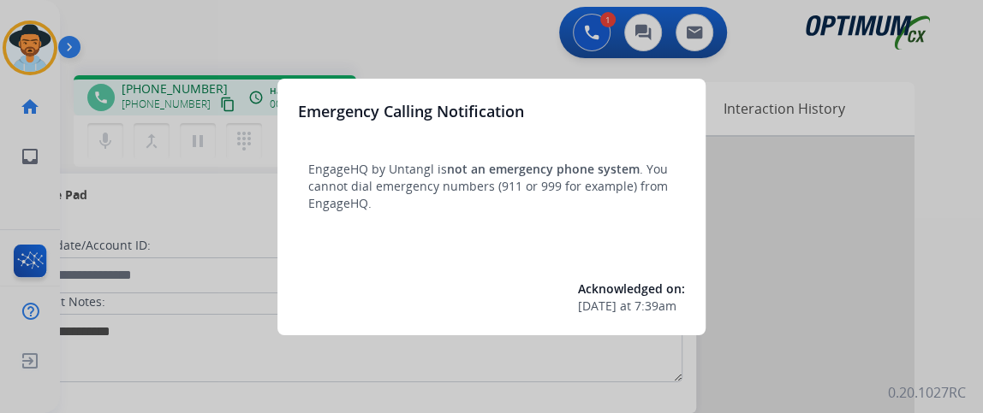
click at [153, 247] on div at bounding box center [491, 206] width 983 height 413
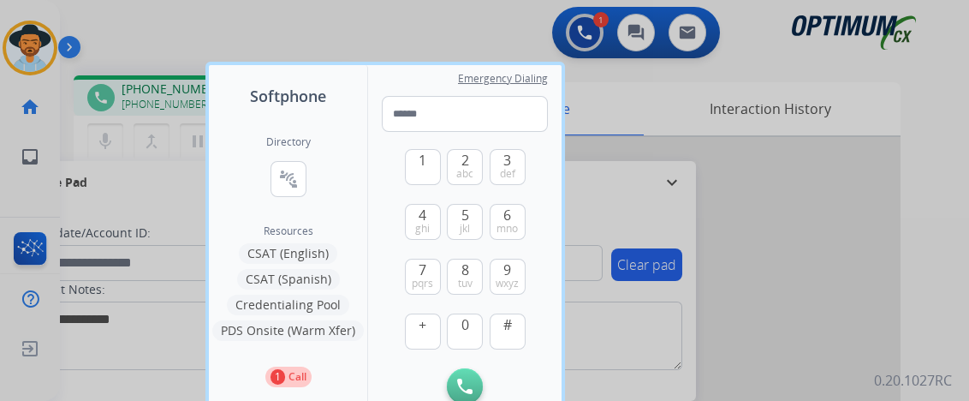
click at [102, 138] on div at bounding box center [484, 200] width 969 height 401
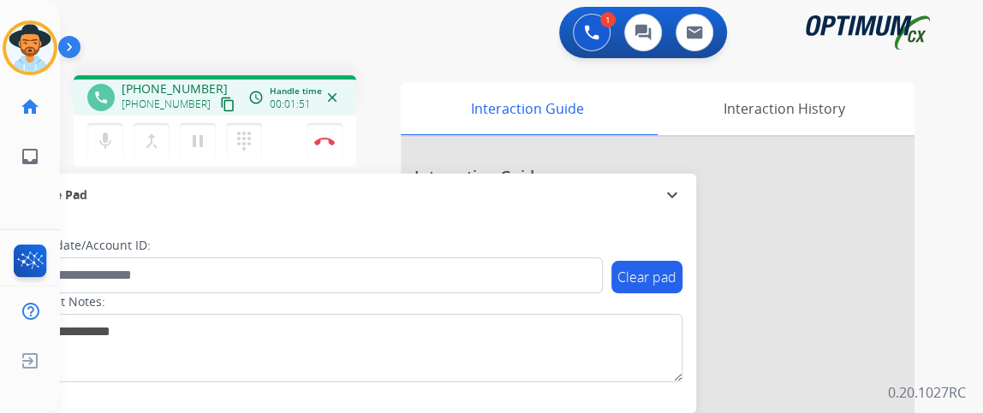
click at [102, 138] on mat-icon "mic" at bounding box center [105, 141] width 21 height 21
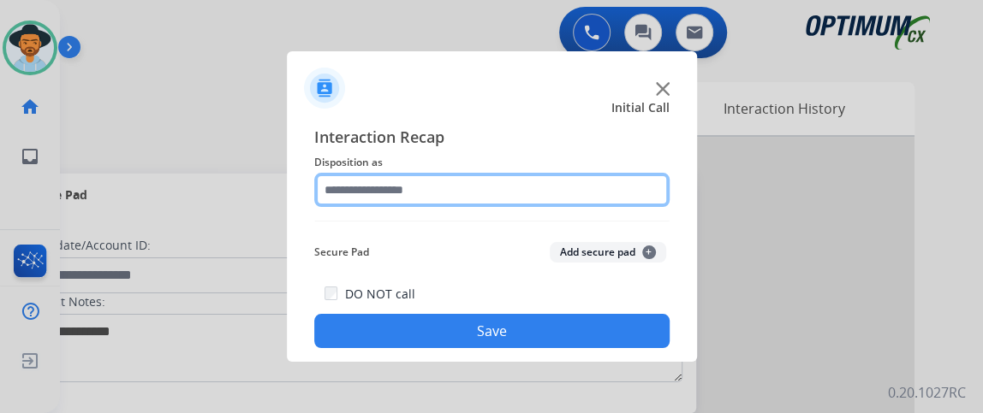
click at [575, 175] on input "text" at bounding box center [491, 190] width 355 height 34
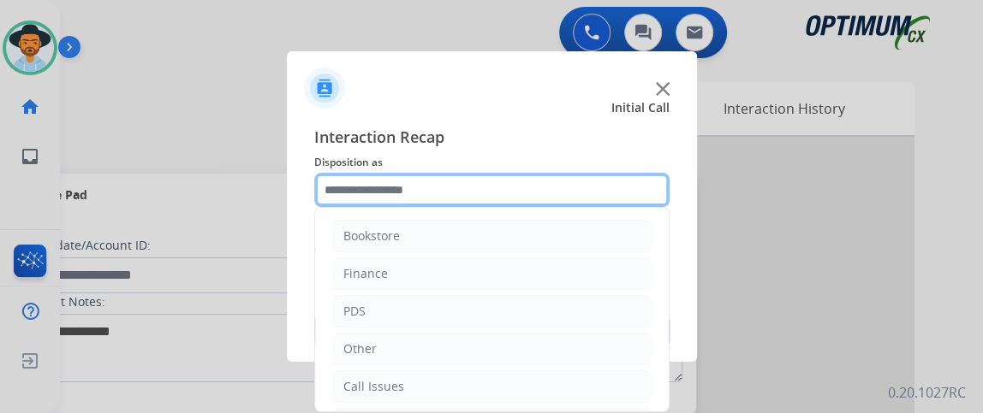
scroll to position [112, 0]
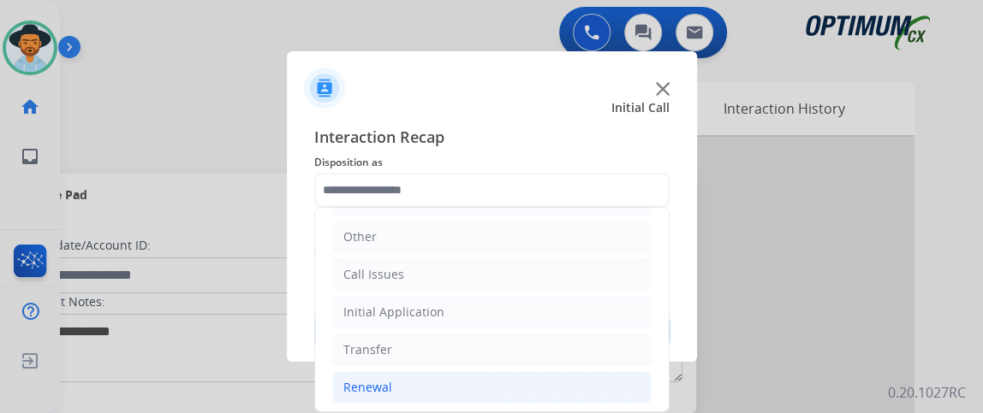
click at [597, 381] on li "Renewal" at bounding box center [491, 388] width 319 height 33
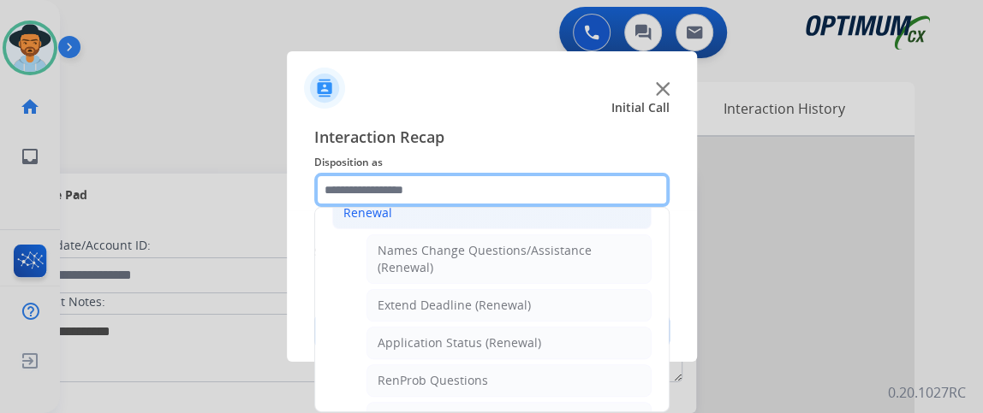
scroll to position [289, 0]
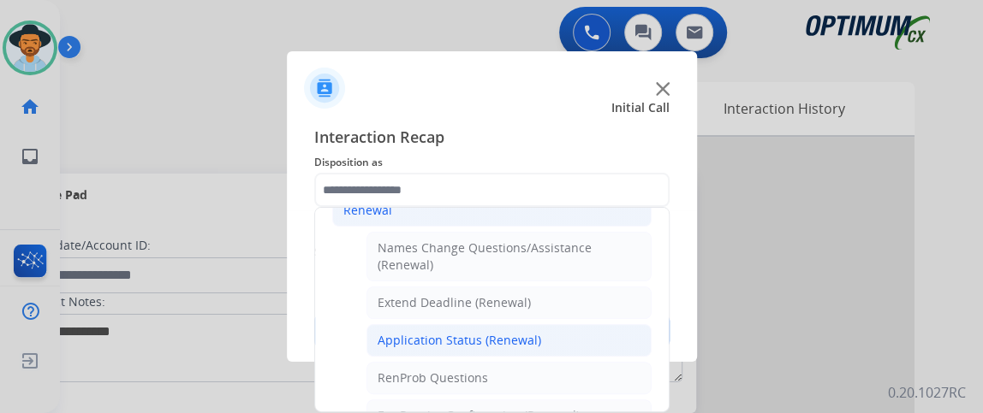
click at [625, 324] on li "Application Status (Renewal)" at bounding box center [508, 340] width 285 height 33
type input "**********"
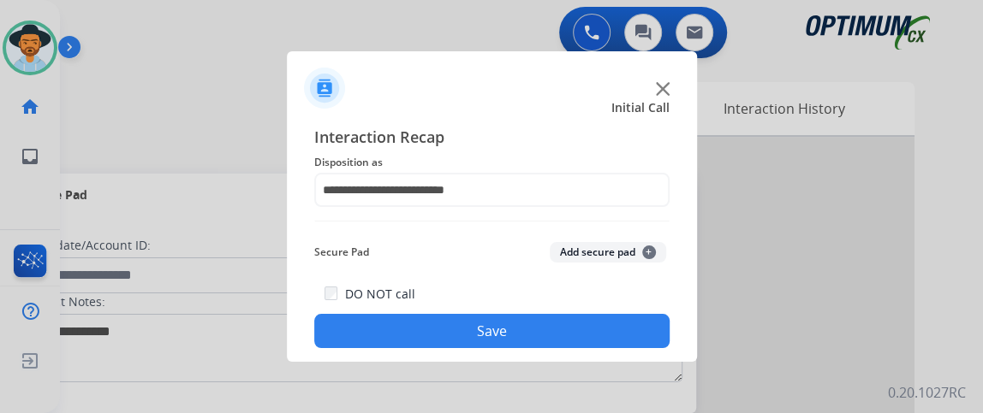
click at [625, 324] on button "Save" at bounding box center [491, 331] width 355 height 34
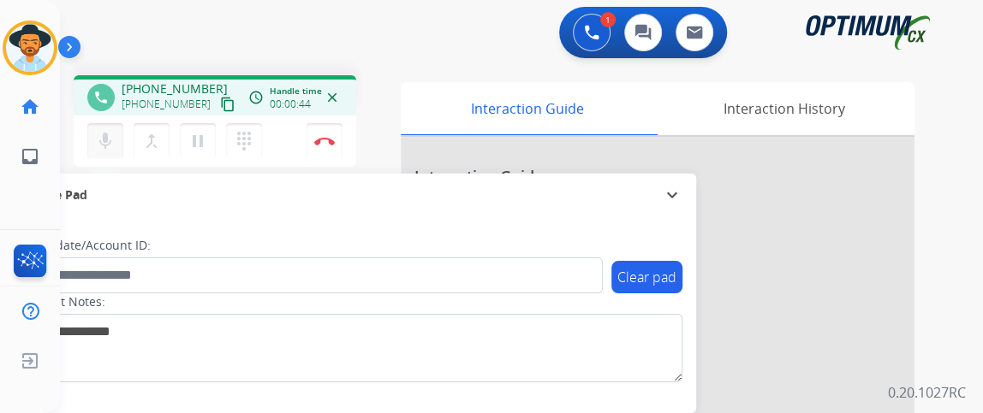
click at [98, 153] on button "mic Mute" at bounding box center [105, 141] width 36 height 36
click at [98, 153] on button "mic_off Mute" at bounding box center [105, 141] width 36 height 36
click at [667, 197] on mat-icon "expand_more" at bounding box center [672, 195] width 21 height 21
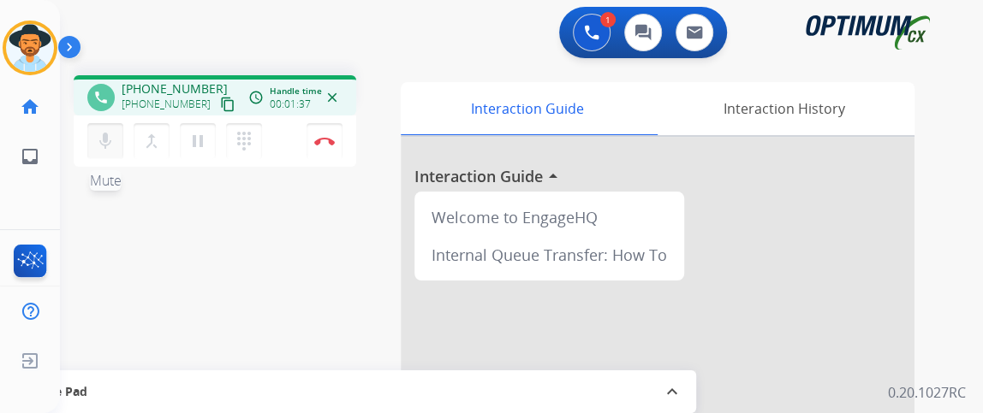
click at [98, 134] on mat-icon "mic" at bounding box center [105, 141] width 21 height 21
click at [98, 134] on mat-icon "mic_off" at bounding box center [105, 141] width 21 height 21
click at [104, 108] on div "phone" at bounding box center [100, 97] width 27 height 27
click at [103, 141] on mat-icon "mic" at bounding box center [105, 141] width 21 height 21
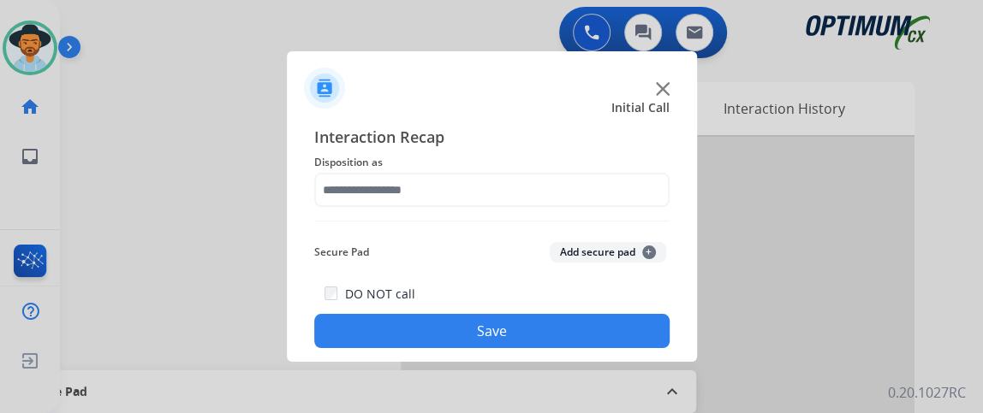
click at [422, 208] on div "Interaction Recap Disposition as Secure Pad Add secure pad + DO NOT call Save" at bounding box center [491, 236] width 355 height 223
click at [412, 217] on div "Interaction Recap Disposition as Secure Pad Add secure pad + DO NOT call Save" at bounding box center [491, 236] width 355 height 223
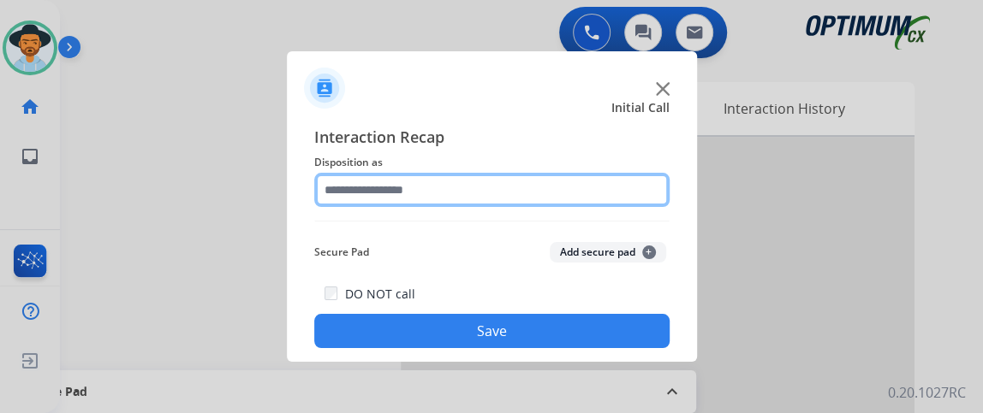
click at [446, 184] on input "text" at bounding box center [491, 190] width 355 height 34
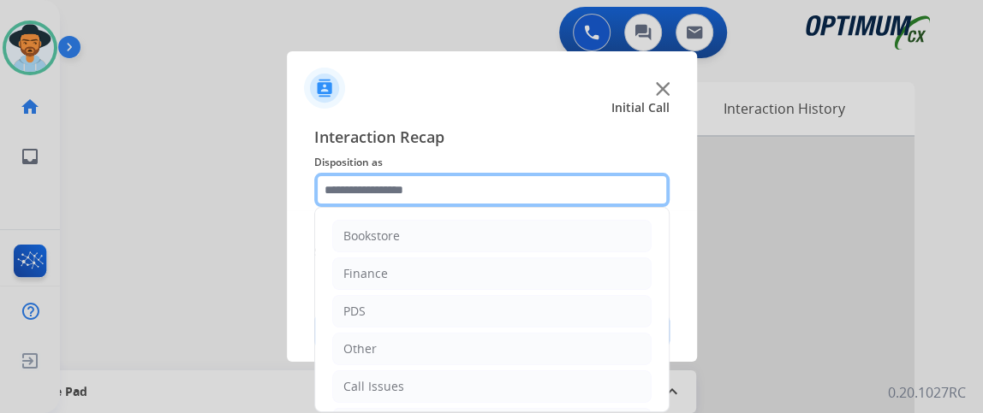
scroll to position [112, 0]
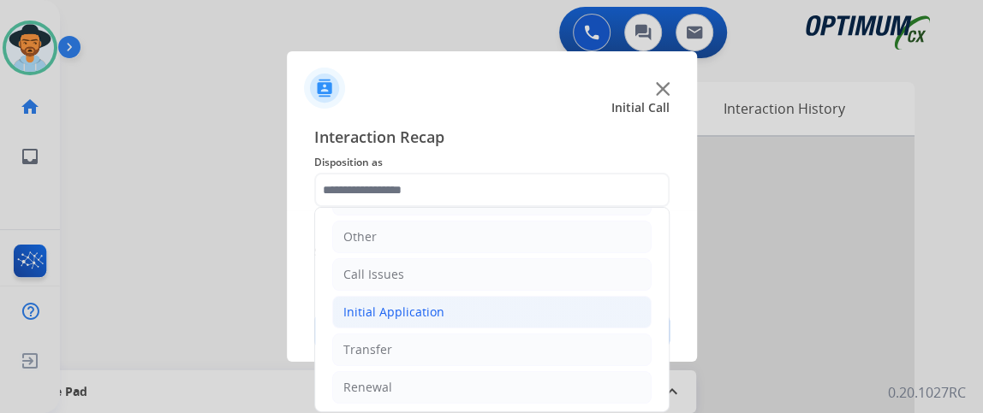
click at [581, 310] on li "Initial Application" at bounding box center [491, 312] width 319 height 33
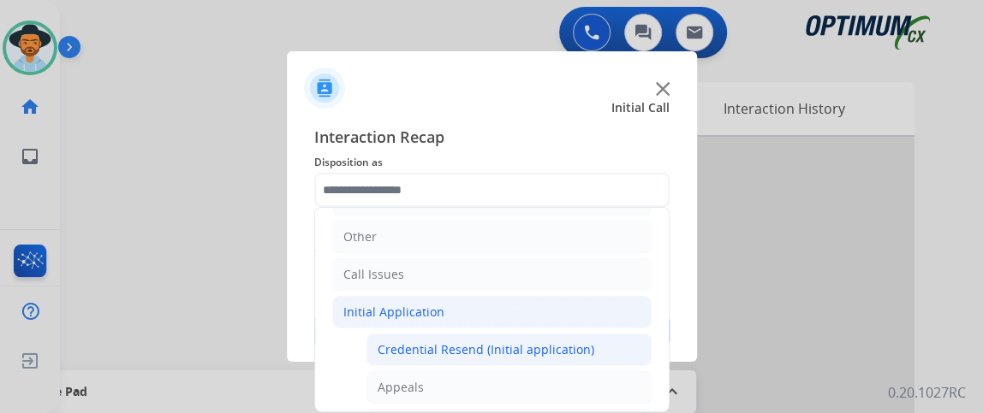
click at [577, 342] on div "Credential Resend (Initial application)" at bounding box center [486, 350] width 217 height 17
type input "**********"
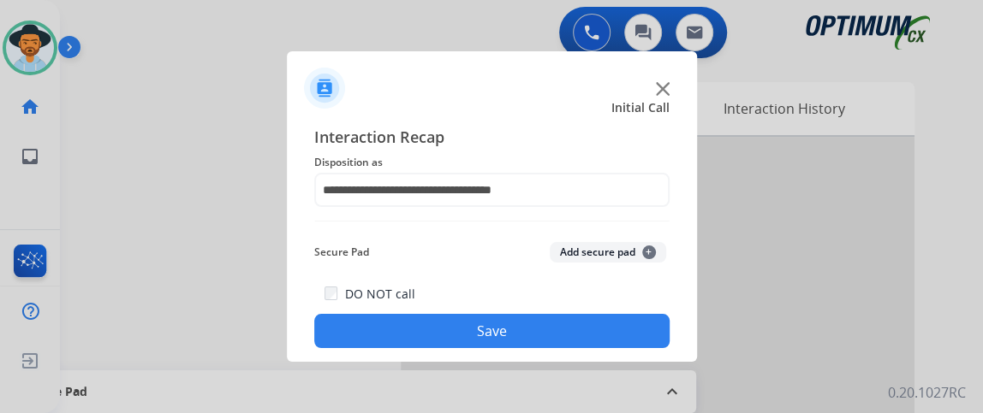
click at [577, 342] on button "Save" at bounding box center [491, 331] width 355 height 34
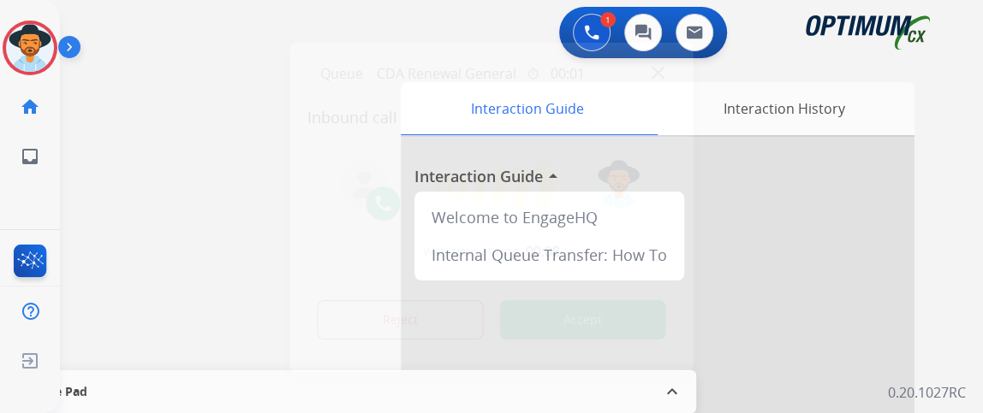
click at [663, 71] on div "Queue CDA Renewal General timer 00:01" at bounding box center [491, 74] width 369 height 35
click at [658, 74] on img at bounding box center [657, 72] width 13 height 13
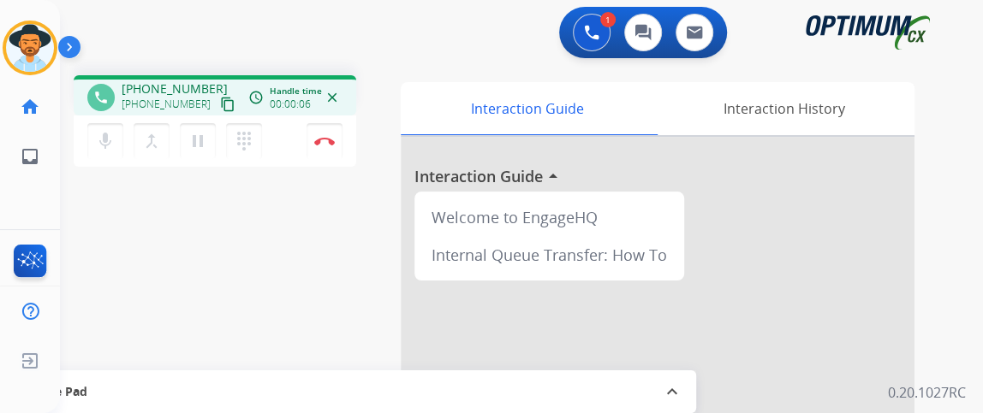
click at [220, 97] on mat-icon "content_copy" at bounding box center [227, 104] width 15 height 15
click at [112, 140] on mat-icon "mic" at bounding box center [105, 141] width 21 height 21
click at [111, 150] on mat-icon "mic_off" at bounding box center [105, 141] width 21 height 21
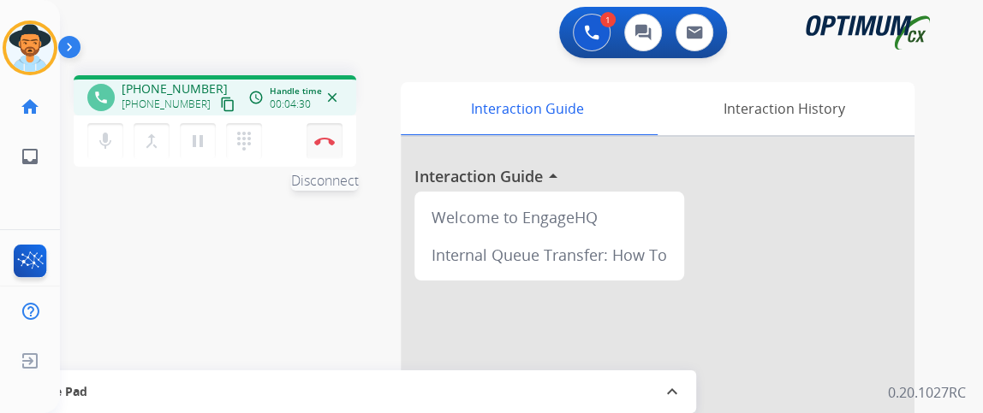
click at [342, 138] on button "Disconnect" at bounding box center [324, 141] width 36 height 36
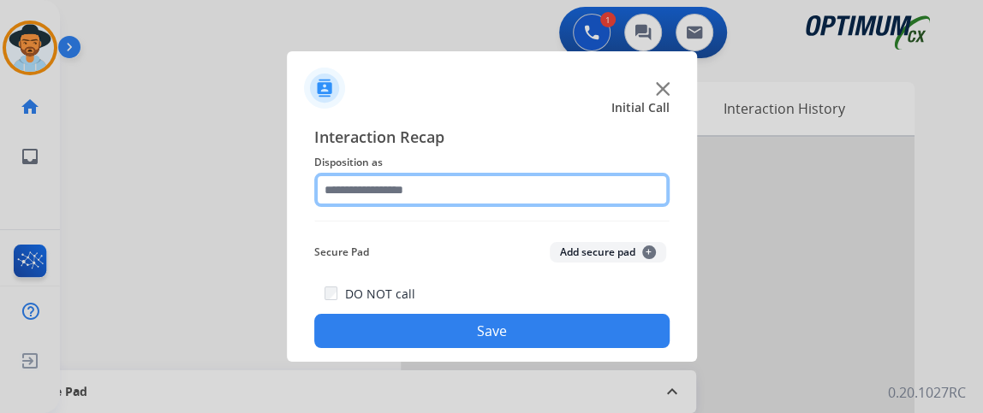
click at [490, 175] on input "text" at bounding box center [491, 190] width 355 height 34
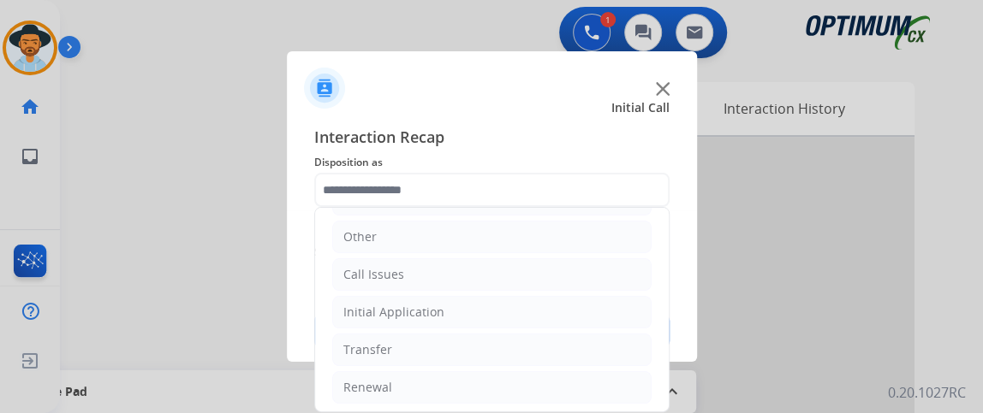
click at [608, 330] on ul "Bookstore Finance PDS Other Call Issues Initial Application Transfer Renewal" at bounding box center [492, 256] width 354 height 320
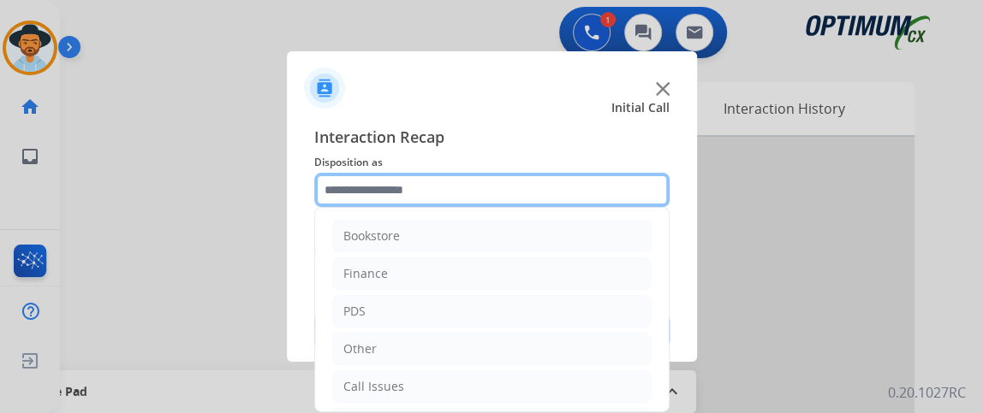
click at [566, 193] on input "text" at bounding box center [491, 190] width 355 height 34
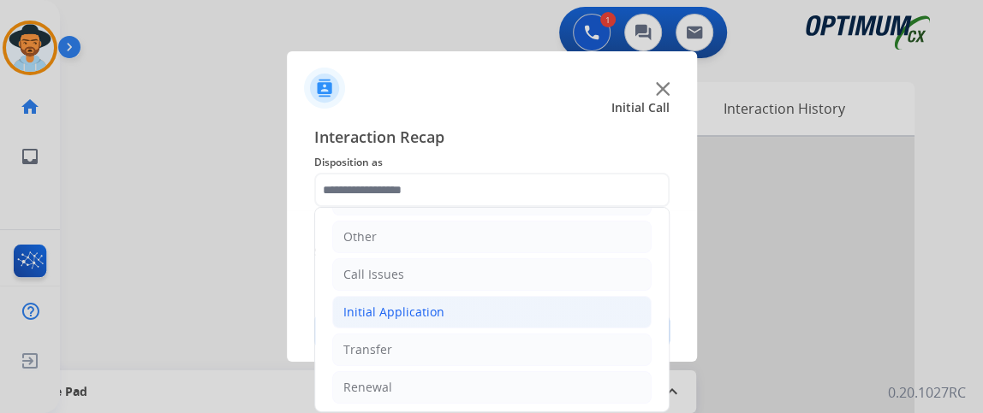
click at [525, 319] on li "Initial Application" at bounding box center [491, 312] width 319 height 33
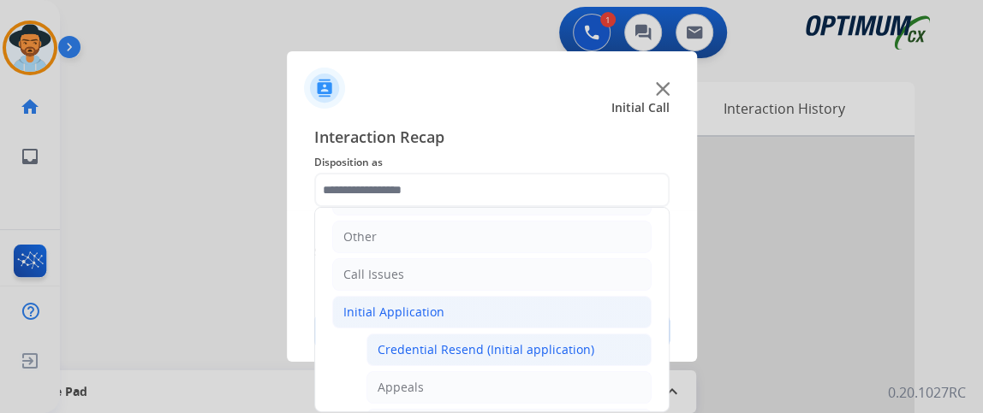
click at [521, 342] on div "Credential Resend (Initial application)" at bounding box center [486, 350] width 217 height 17
type input "**********"
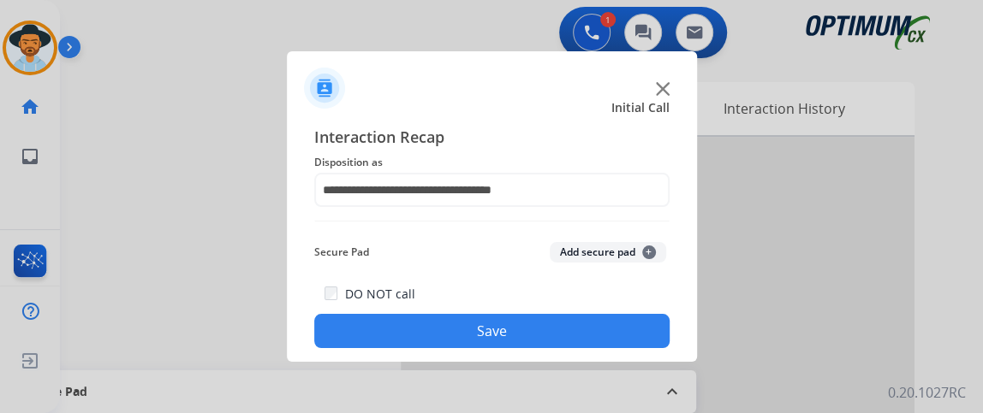
click at [521, 342] on button "Save" at bounding box center [491, 331] width 355 height 34
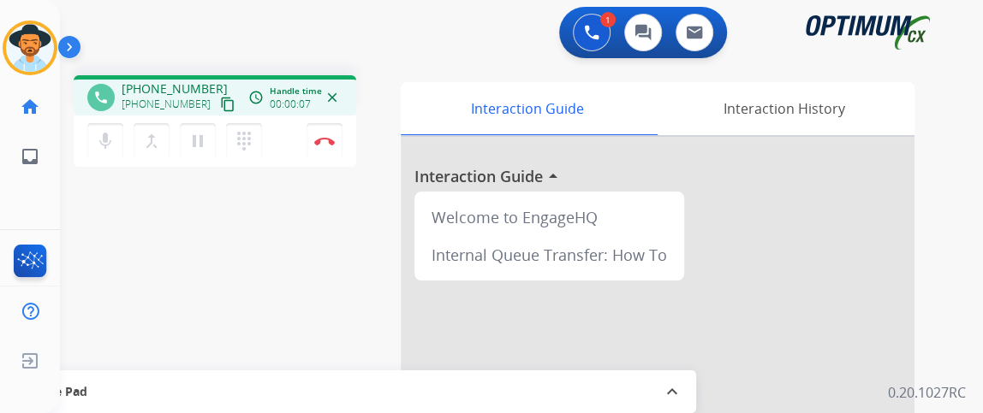
click at [220, 110] on mat-icon "content_copy" at bounding box center [227, 104] width 15 height 15
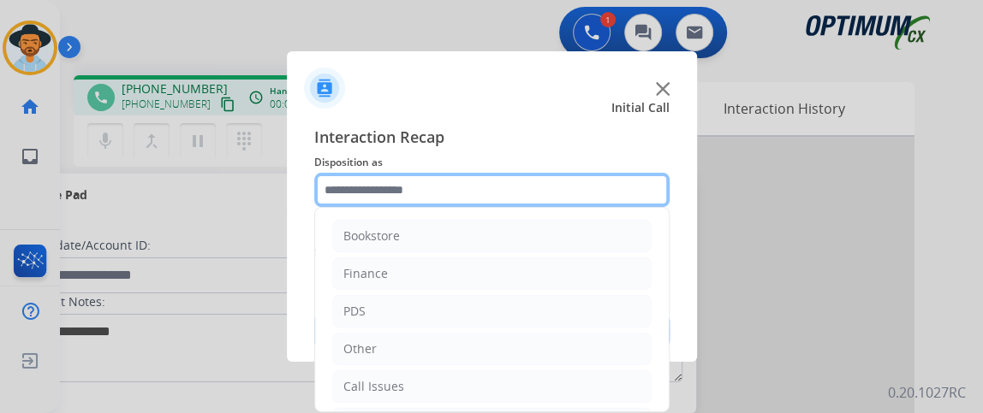
click at [415, 178] on input "text" at bounding box center [491, 190] width 355 height 34
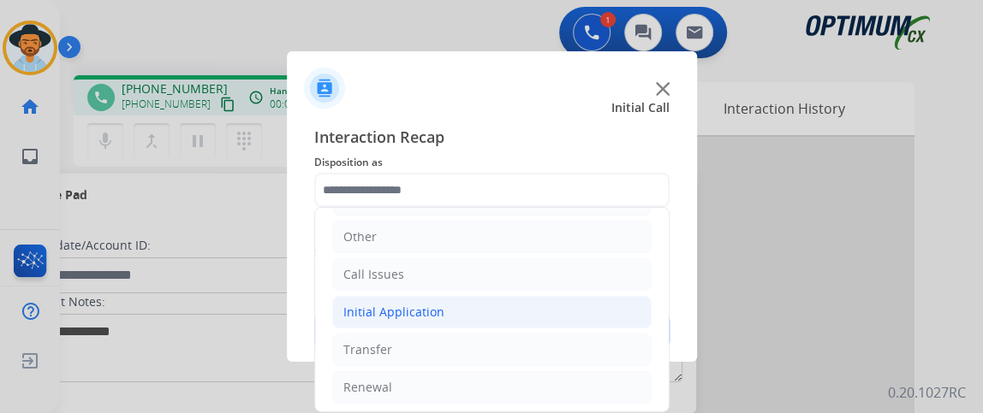
click at [615, 316] on li "Initial Application" at bounding box center [491, 312] width 319 height 33
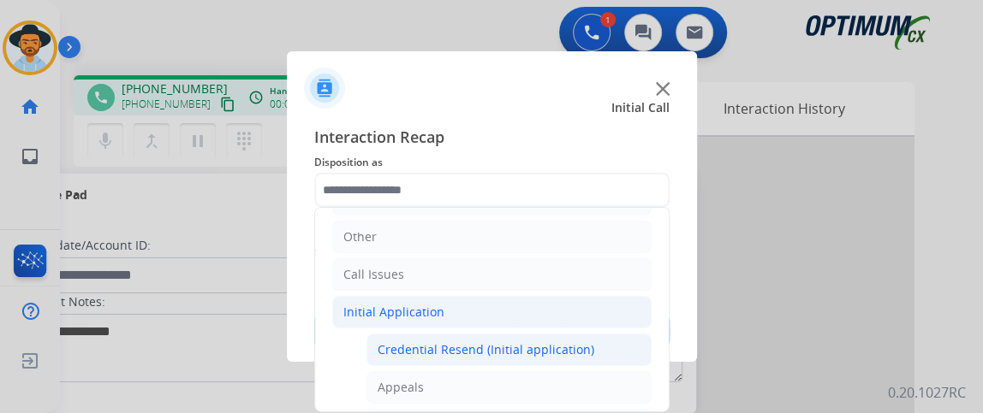
click at [610, 336] on li "Credential Resend (Initial application)" at bounding box center [508, 350] width 285 height 33
type input "**********"
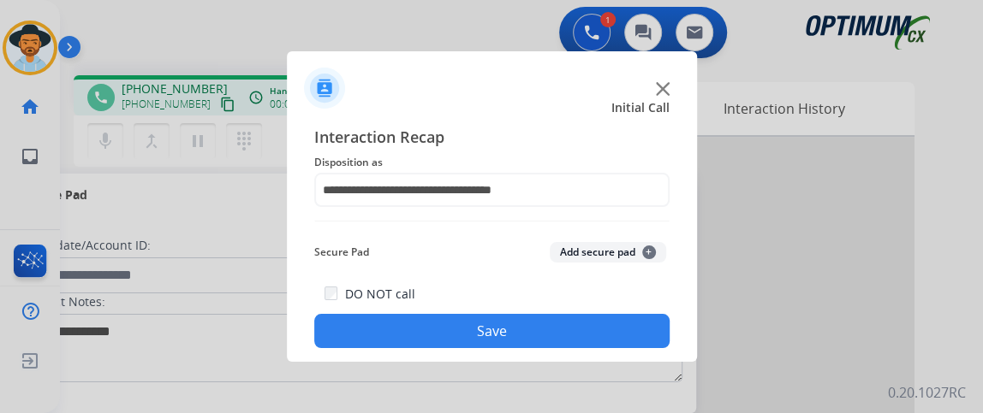
click at [595, 337] on button "Save" at bounding box center [491, 331] width 355 height 34
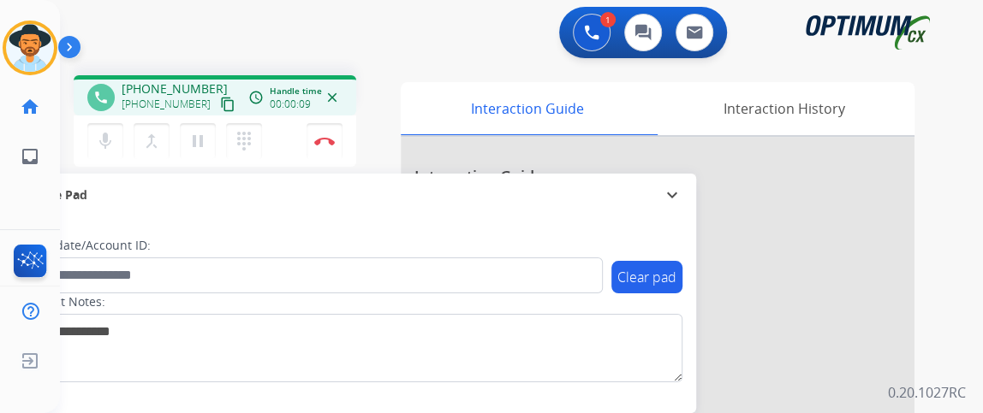
click at [220, 98] on mat-icon "content_copy" at bounding box center [227, 104] width 15 height 15
click at [96, 156] on button "mic Mute" at bounding box center [105, 141] width 36 height 36
click at [107, 153] on button "mic_off Mute" at bounding box center [105, 141] width 36 height 36
click at [115, 126] on button "mic Mute" at bounding box center [105, 141] width 36 height 36
click at [95, 146] on mat-icon "mic_off" at bounding box center [105, 141] width 21 height 21
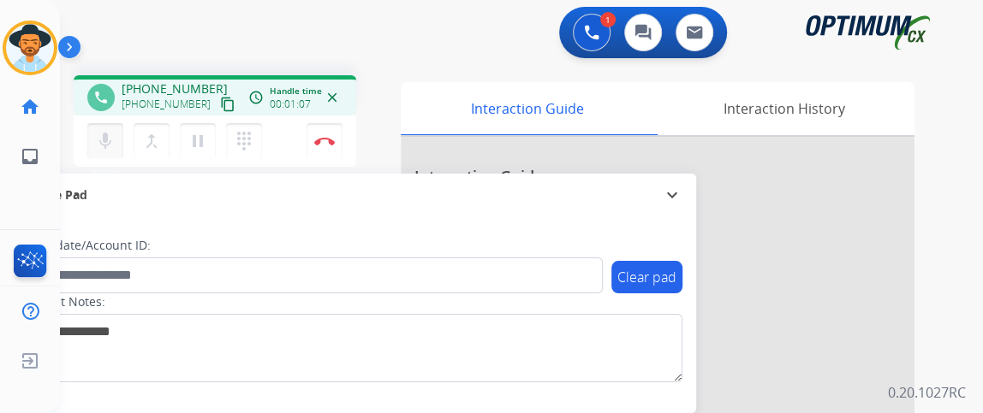
click at [105, 136] on mat-icon "mic" at bounding box center [105, 141] width 21 height 21
click at [112, 149] on mat-icon "mic_off" at bounding box center [105, 141] width 21 height 21
click at [116, 140] on button "mic Mute" at bounding box center [105, 141] width 36 height 36
click at [112, 136] on mat-icon "mic_off" at bounding box center [105, 141] width 21 height 21
click at [110, 147] on mat-icon "mic" at bounding box center [105, 141] width 21 height 21
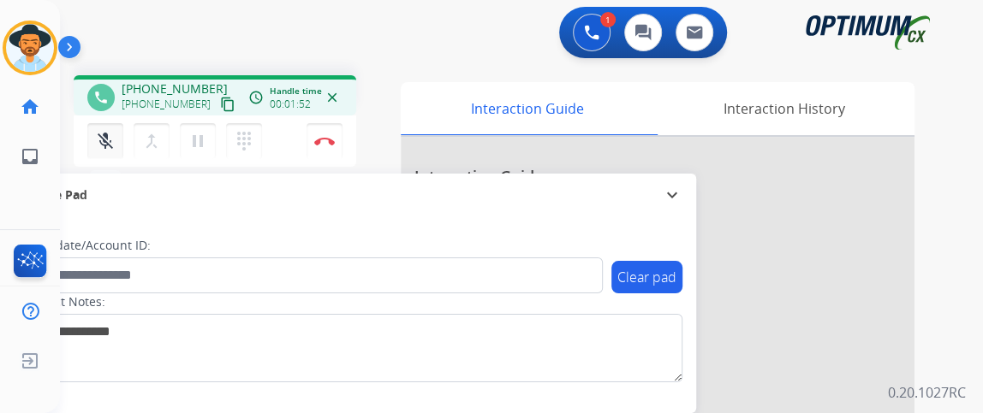
click at [108, 134] on mat-icon "mic_off" at bounding box center [105, 141] width 21 height 21
click at [108, 134] on mat-icon "mic" at bounding box center [105, 141] width 21 height 21
click at [98, 134] on mat-icon "mic_off" at bounding box center [105, 141] width 21 height 21
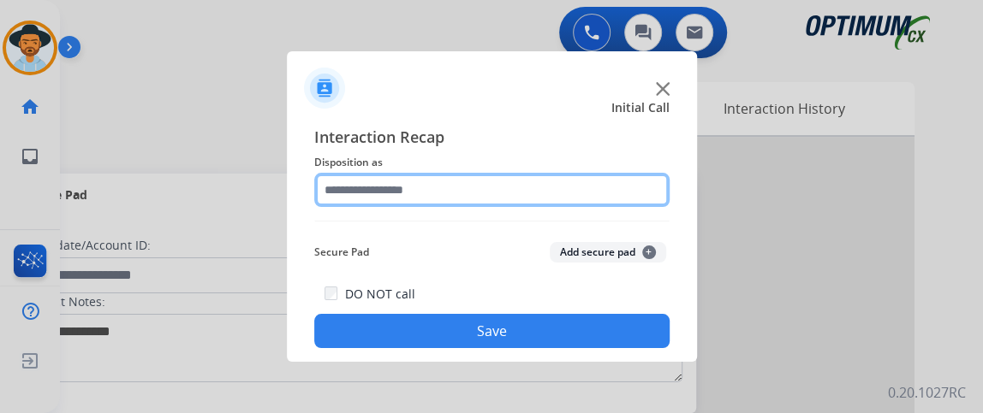
click at [497, 180] on input "text" at bounding box center [491, 190] width 355 height 34
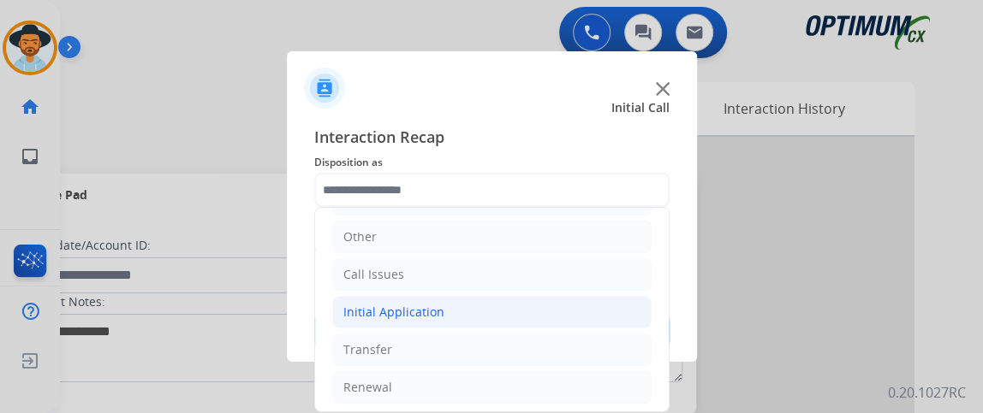
click at [538, 312] on li "Initial Application" at bounding box center [491, 312] width 319 height 33
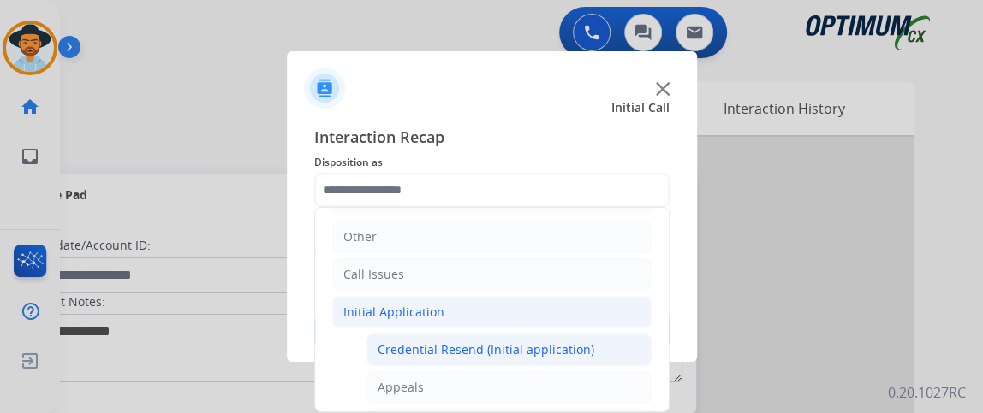
click at [538, 335] on li "Credential Resend (Initial application)" at bounding box center [508, 350] width 285 height 33
type input "**********"
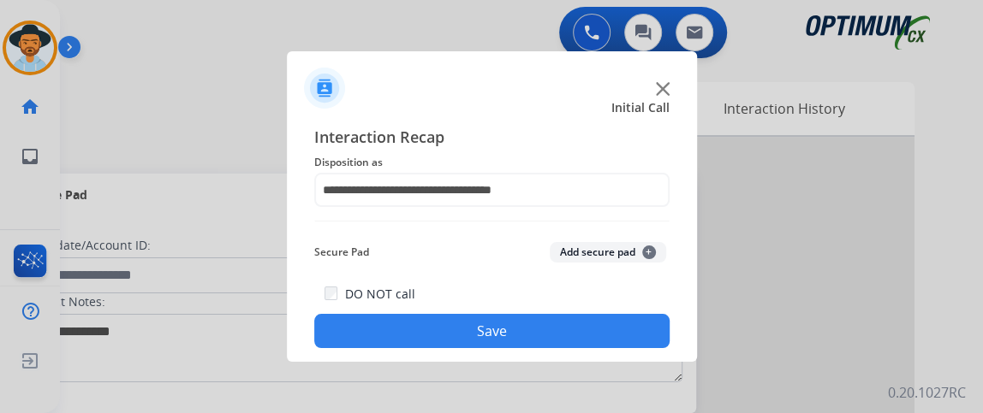
click at [538, 336] on button "Save" at bounding box center [491, 331] width 355 height 34
